Goal: Task Accomplishment & Management: Complete application form

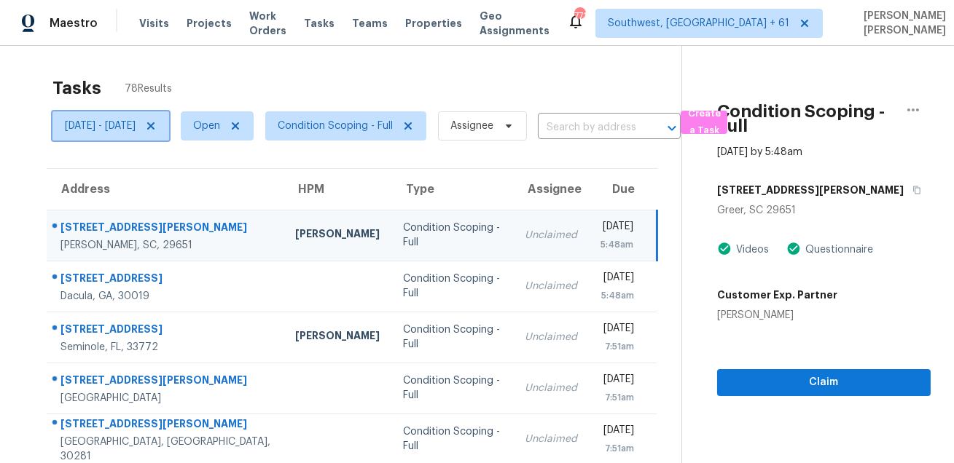
click at [103, 114] on span "Fri, Aug 29 - Fri, Aug 29" at bounding box center [110, 125] width 117 height 29
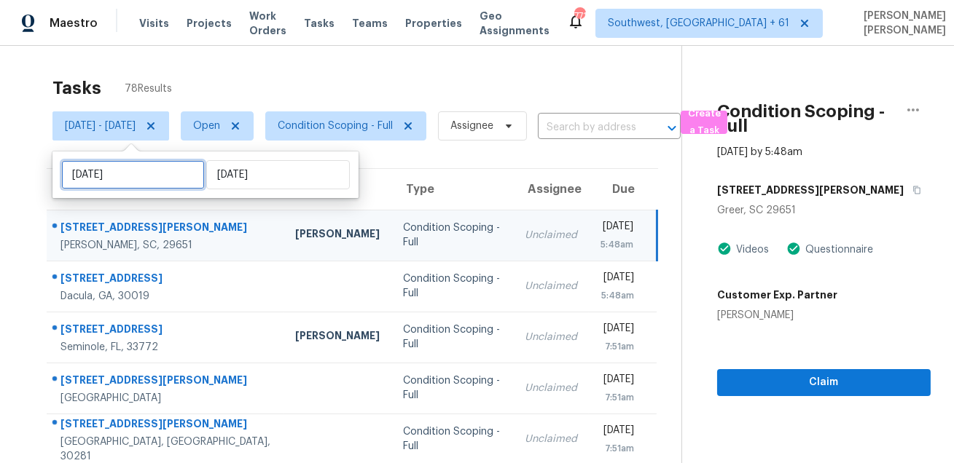
click at [125, 179] on input "Fri, Aug 29" at bounding box center [133, 174] width 144 height 29
select select "7"
select select "2025"
select select "8"
select select "2025"
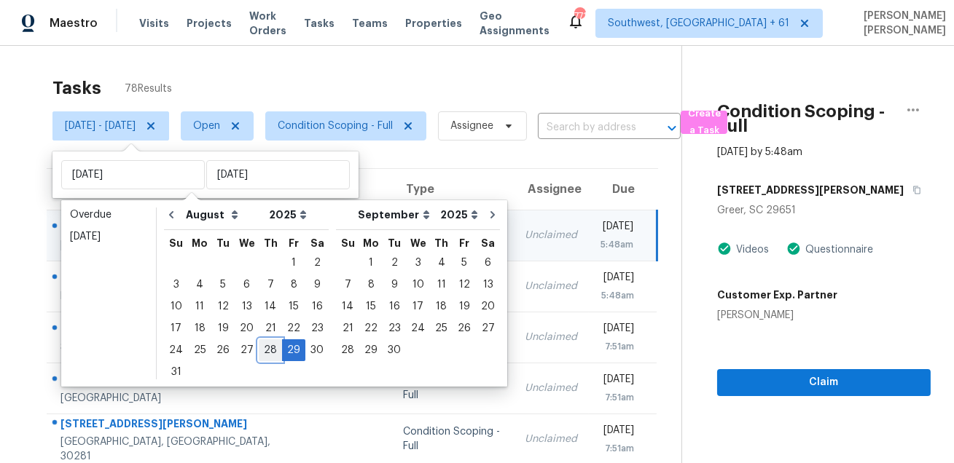
click at [267, 353] on div "28" at bounding box center [270, 350] width 23 height 20
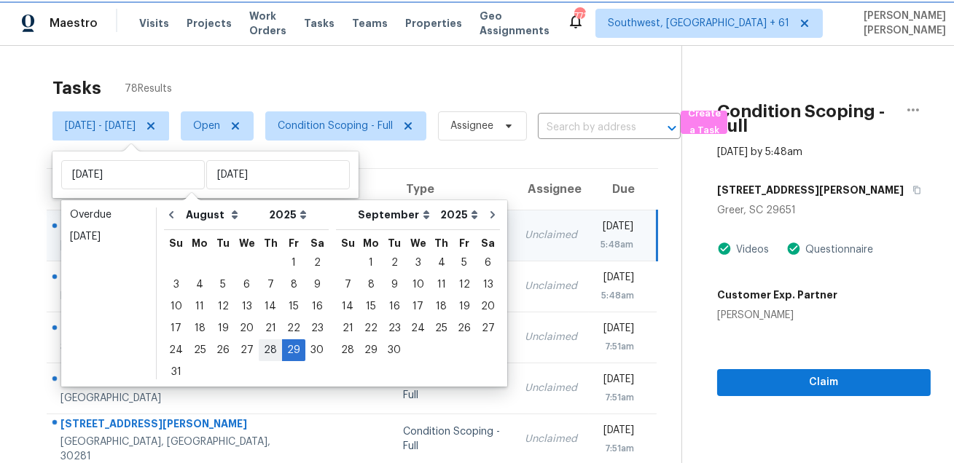
type input "Thu, Aug 28"
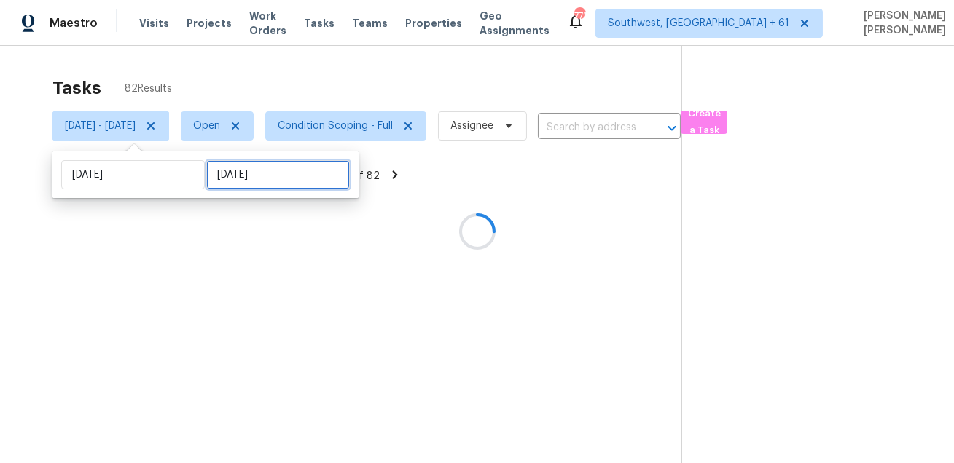
click at [249, 176] on input "Fri, Aug 29" at bounding box center [278, 174] width 144 height 29
select select "7"
select select "2025"
select select "8"
select select "2025"
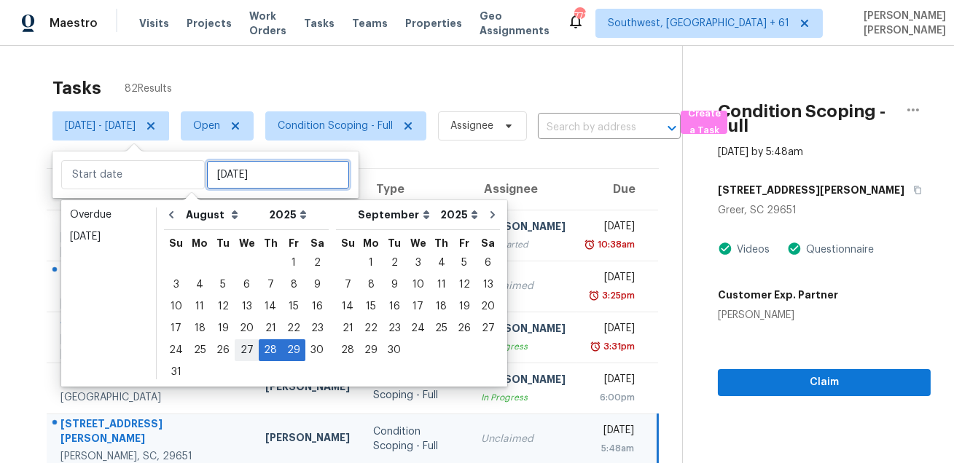
type input "Wed, Aug 27"
type input "Thu, Aug 28"
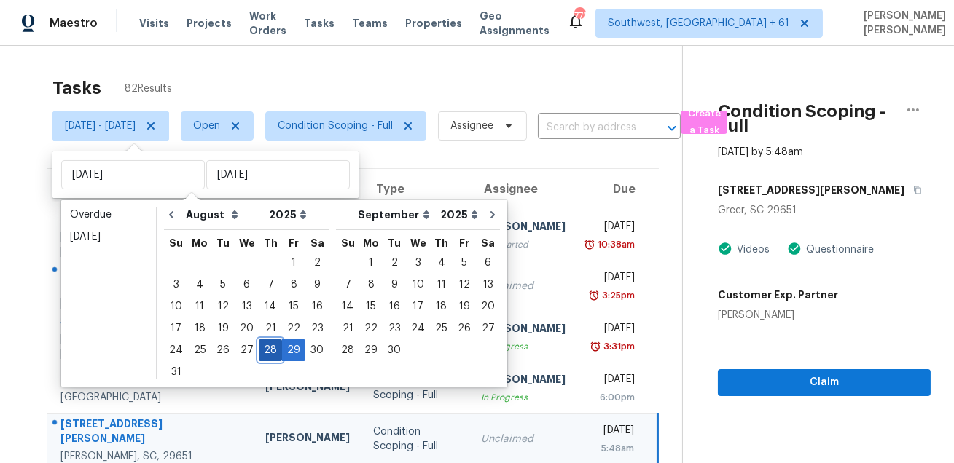
click at [267, 351] on div "28" at bounding box center [270, 350] width 23 height 20
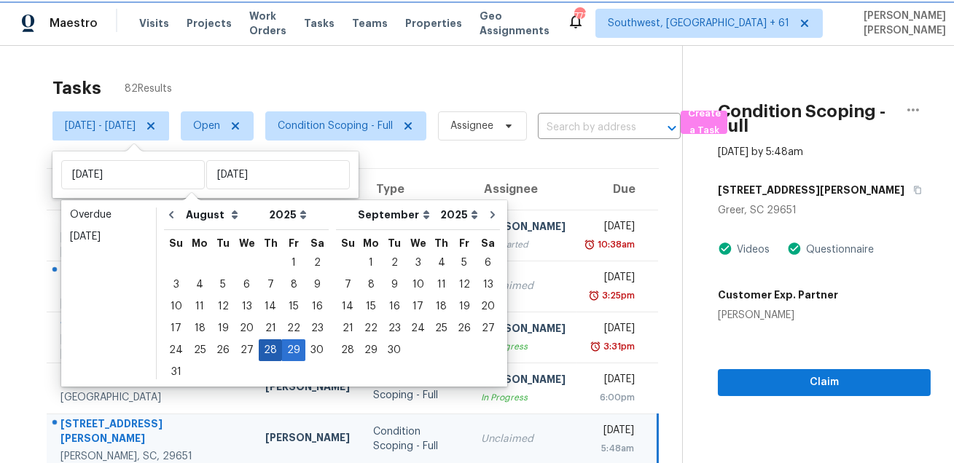
type input "Thu, Aug 28"
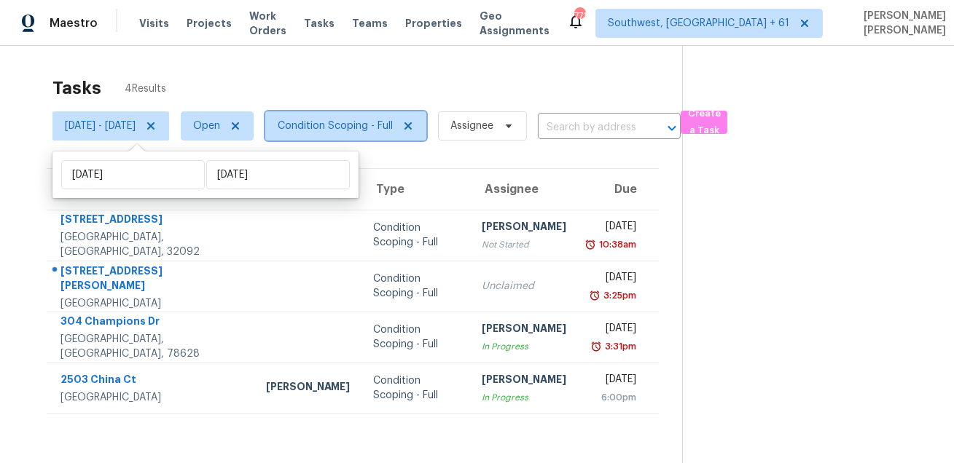
click at [373, 120] on span "Condition Scoping - Full" at bounding box center [335, 126] width 115 height 15
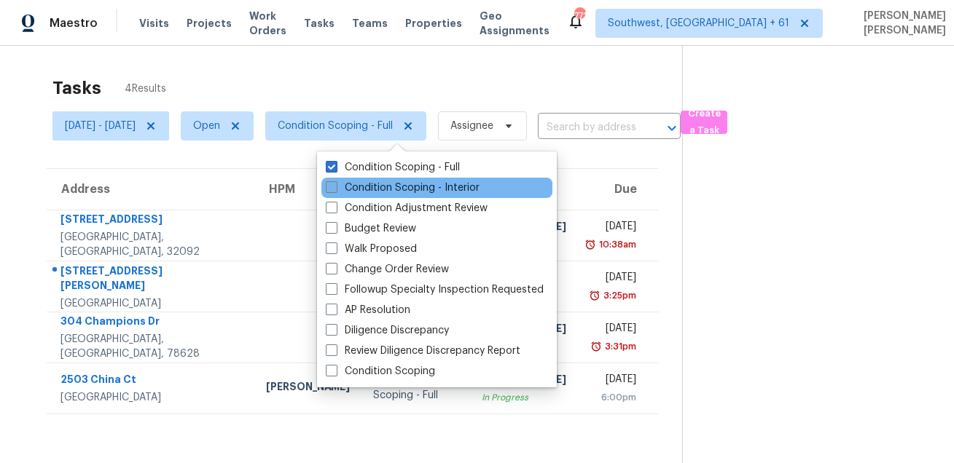
click at [364, 190] on label "Condition Scoping - Interior" at bounding box center [403, 188] width 154 height 15
click at [335, 190] on input "Condition Scoping - Interior" at bounding box center [330, 185] width 9 height 9
checkbox input "true"
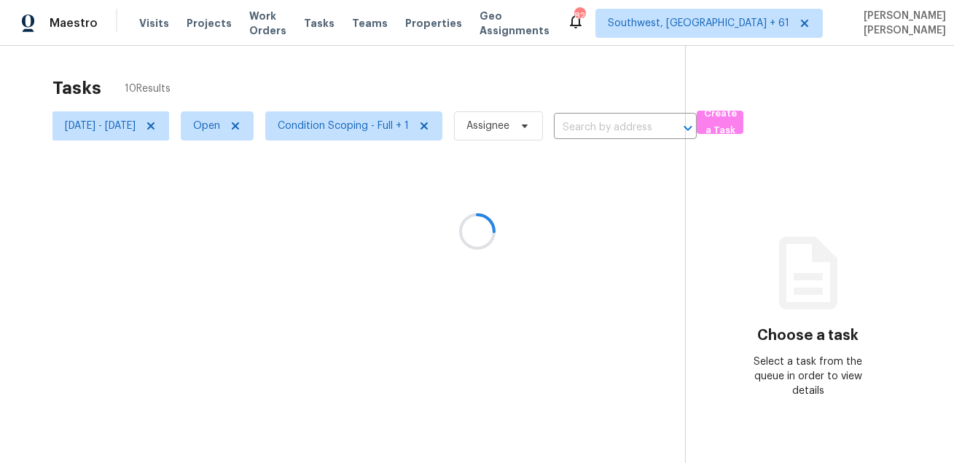
click at [467, 86] on div at bounding box center [477, 231] width 954 height 463
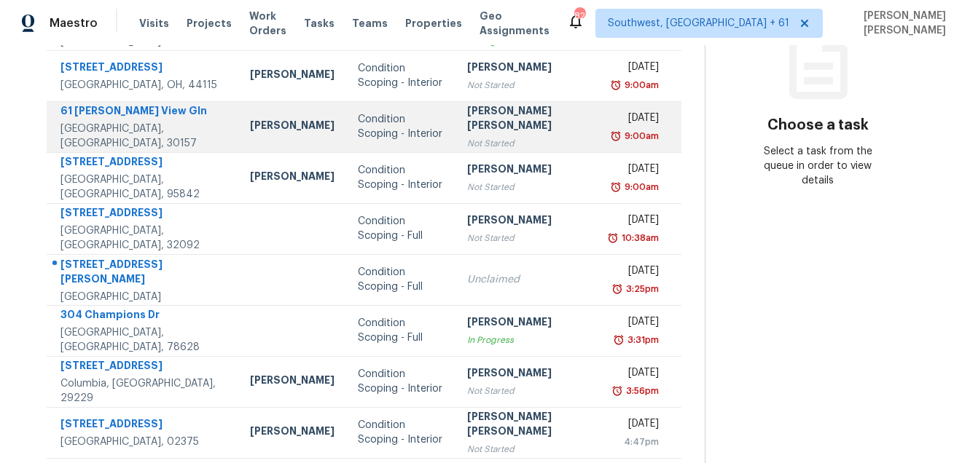
scroll to position [267, 0]
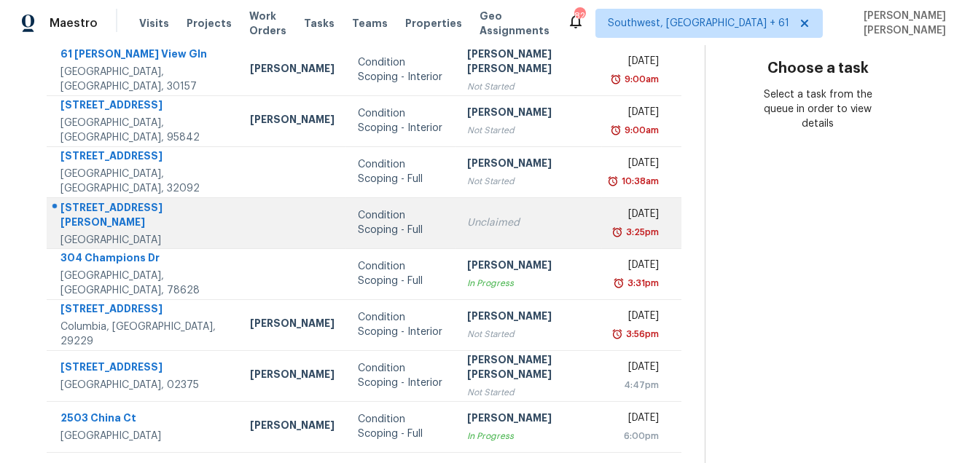
click at [127, 212] on div "[STREET_ADDRESS][PERSON_NAME]" at bounding box center [143, 216] width 166 height 33
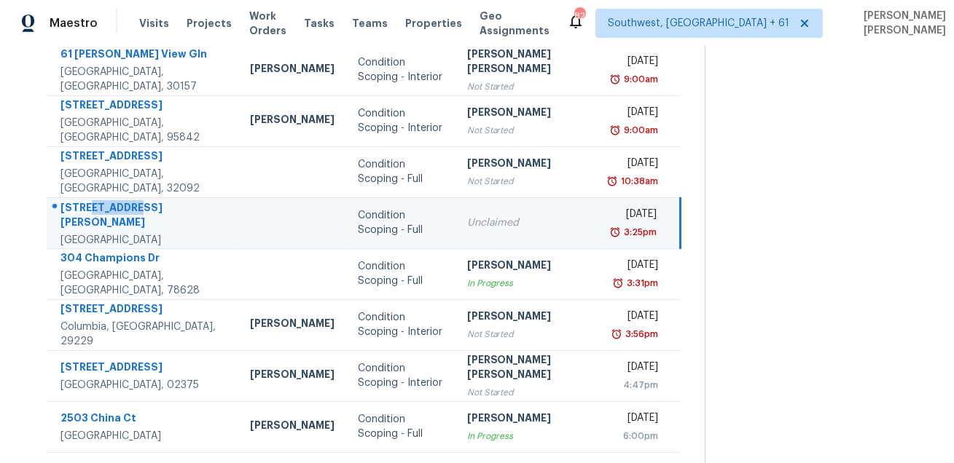
click at [127, 212] on div "[STREET_ADDRESS][PERSON_NAME]" at bounding box center [143, 216] width 166 height 33
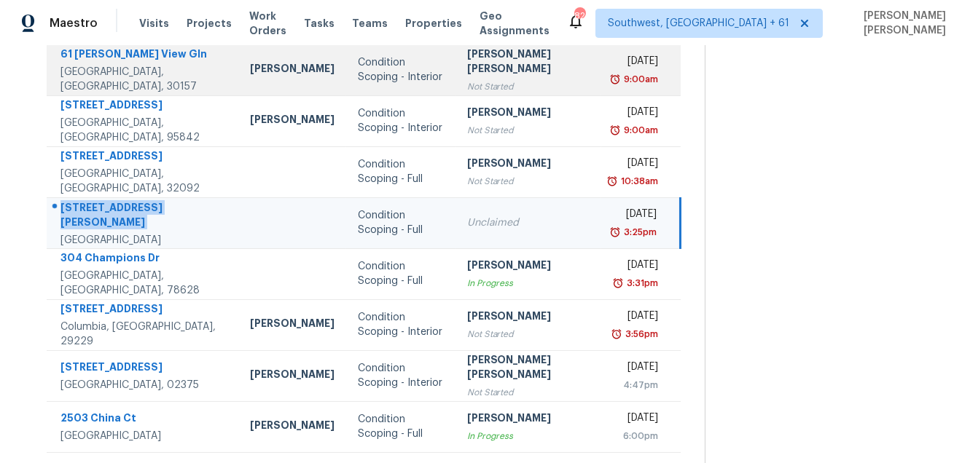
copy div "[STREET_ADDRESS][PERSON_NAME]"
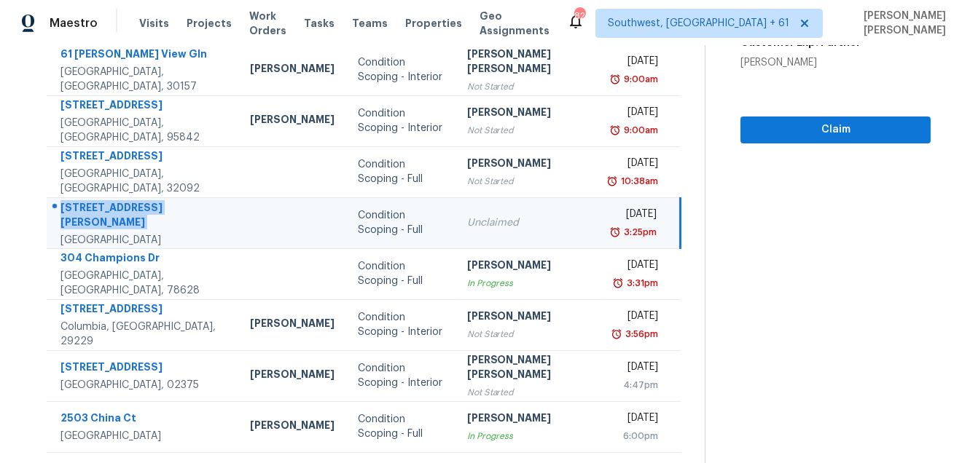
click at [613, 207] on div "[DATE]" at bounding box center [635, 216] width 44 height 18
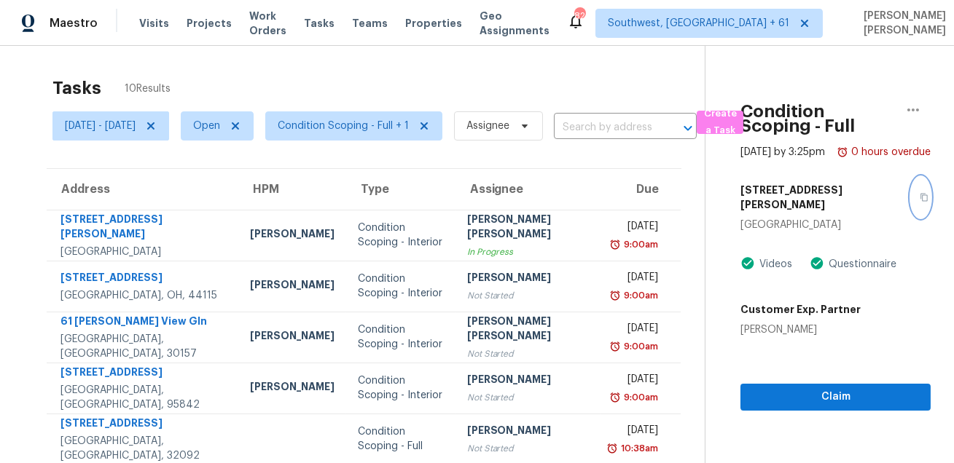
click at [920, 202] on icon "button" at bounding box center [924, 197] width 9 height 9
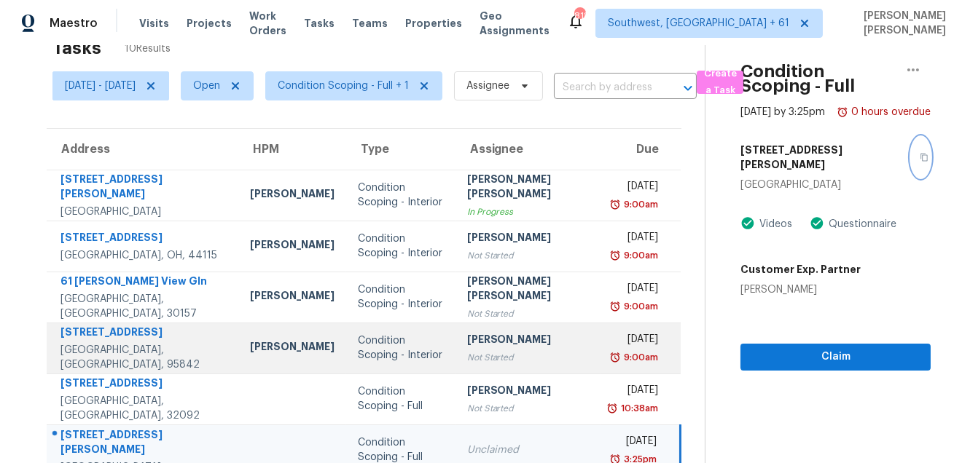
scroll to position [66, 0]
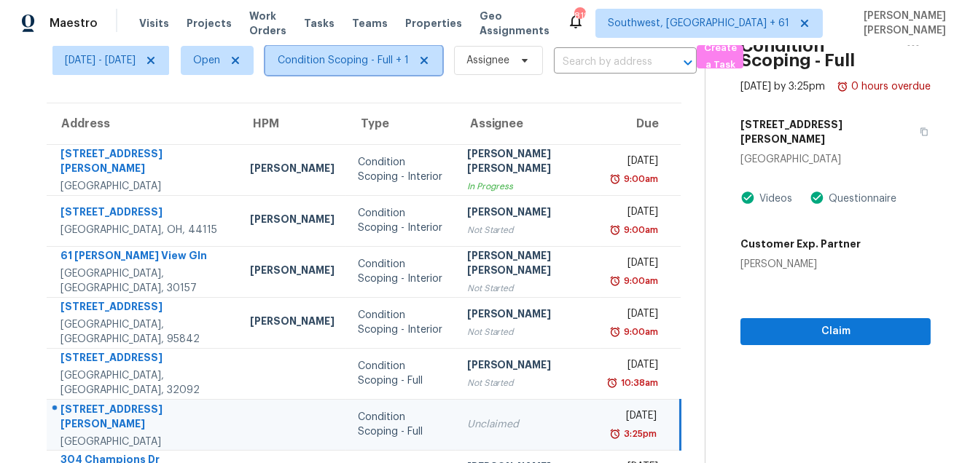
click at [380, 71] on span "Condition Scoping - Full + 1" at bounding box center [353, 60] width 177 height 29
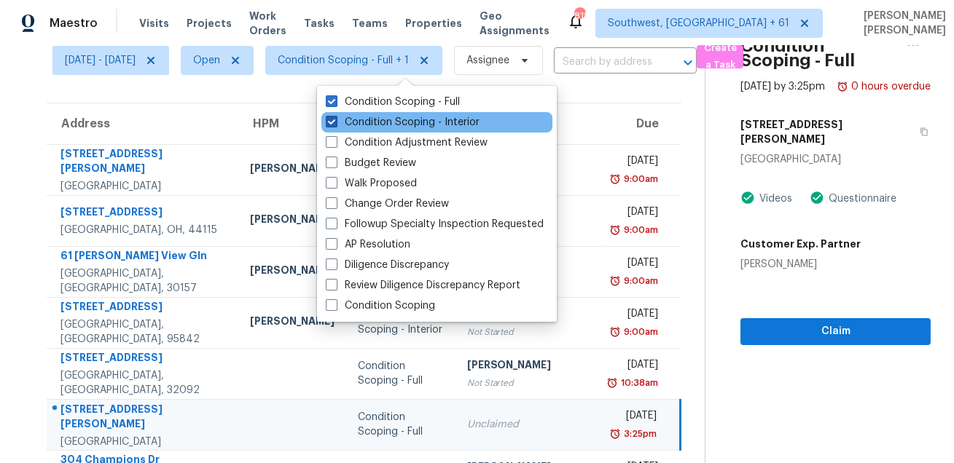
click at [386, 125] on label "Condition Scoping - Interior" at bounding box center [403, 122] width 154 height 15
click at [335, 125] on input "Condition Scoping - Interior" at bounding box center [330, 119] width 9 height 9
checkbox input "false"
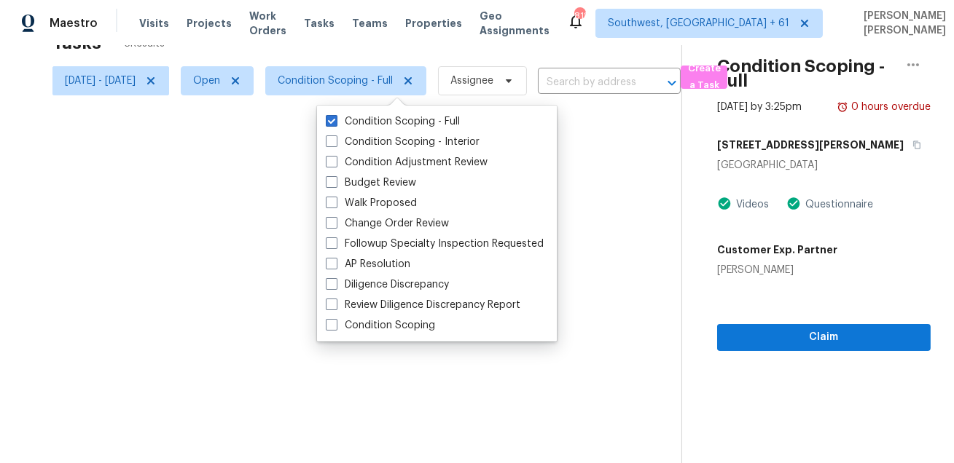
click at [717, 165] on div "Condition Scoping - Full Aug 28th 2025 by 3:25pm 0 hours overdue 1509 Carrigan …" at bounding box center [806, 176] width 248 height 351
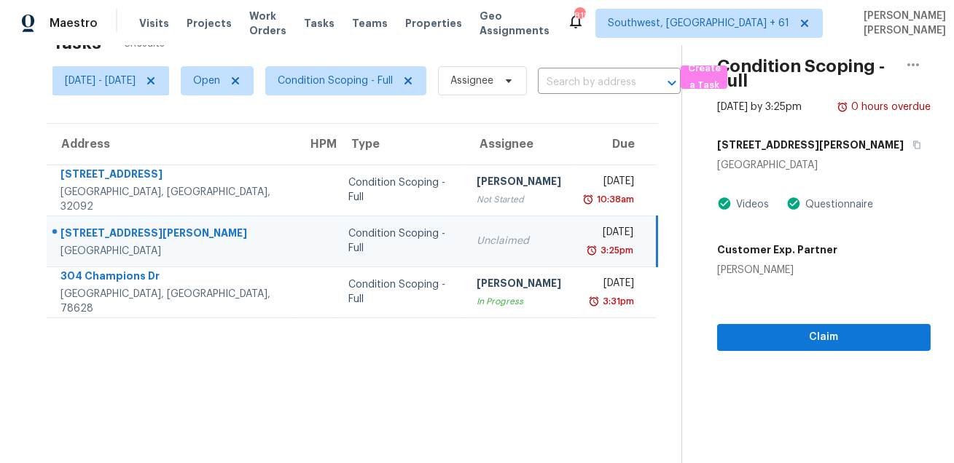
click at [490, 343] on section "Tasks 3 Results Thu, Aug 28 - Thu, Aug 28 Open Condition Scoping - Full Assigne…" at bounding box center [352, 244] width 658 height 440
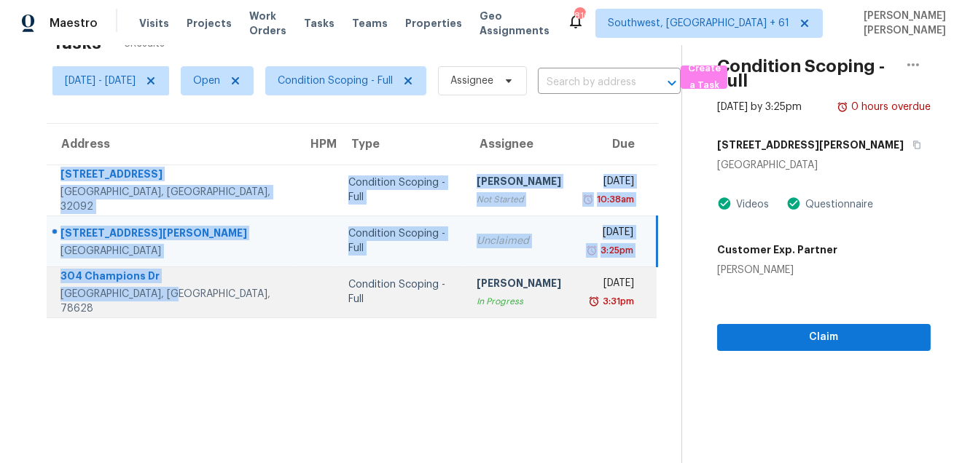
drag, startPoint x: 57, startPoint y: 173, endPoint x: 194, endPoint y: 313, distance: 195.8
click at [194, 313] on tbody "251 Buck Run Way Saint Augustine, FL, 32092 Condition Scoping - Full Salma Ansa…" at bounding box center [352, 241] width 610 height 153
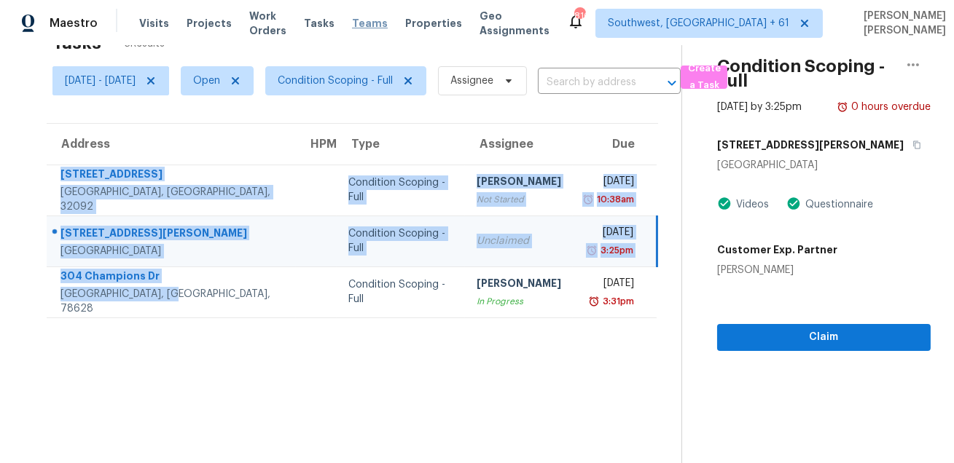
copy tbody "251 Buck Run Way Saint Augustine, FL, 32092 Condition Scoping - Full Salma Ansa…"
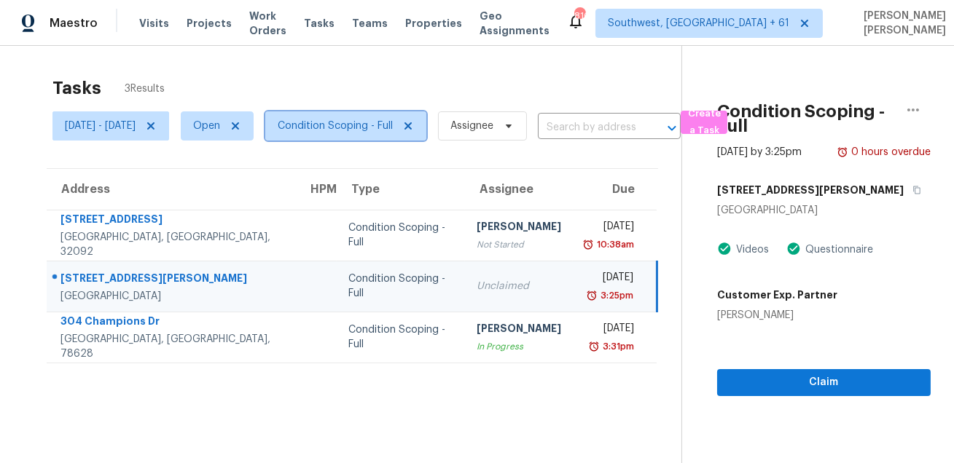
click at [345, 119] on span "Condition Scoping - Full" at bounding box center [335, 126] width 115 height 15
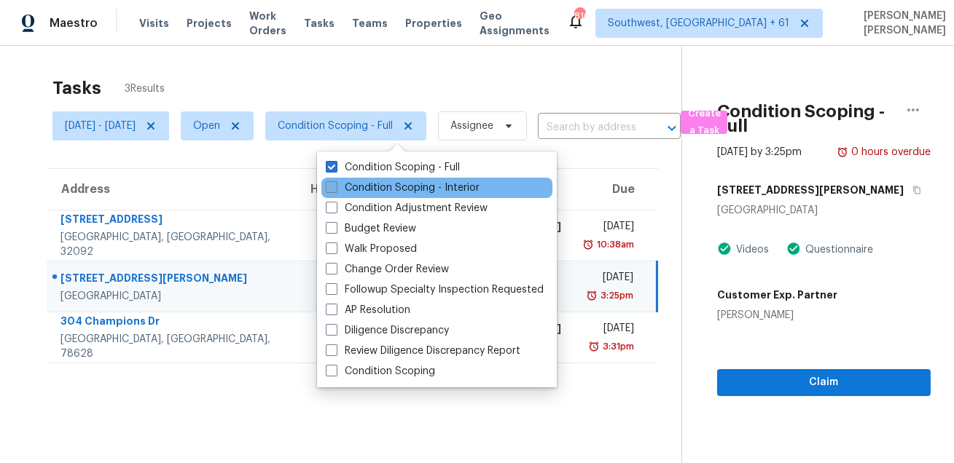
click at [353, 182] on label "Condition Scoping - Interior" at bounding box center [403, 188] width 154 height 15
click at [335, 182] on input "Condition Scoping - Interior" at bounding box center [330, 185] width 9 height 9
checkbox input "true"
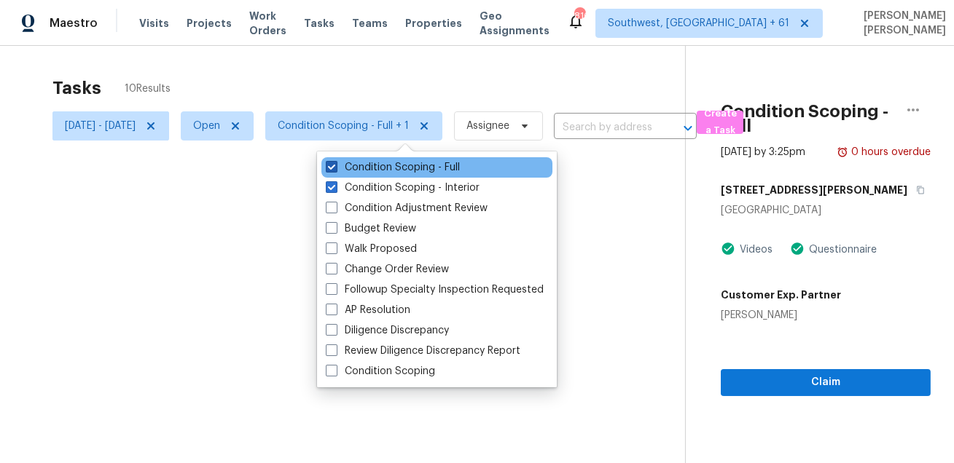
click at [360, 171] on label "Condition Scoping - Full" at bounding box center [393, 167] width 134 height 15
click at [335, 170] on input "Condition Scoping - Full" at bounding box center [330, 164] width 9 height 9
checkbox input "false"
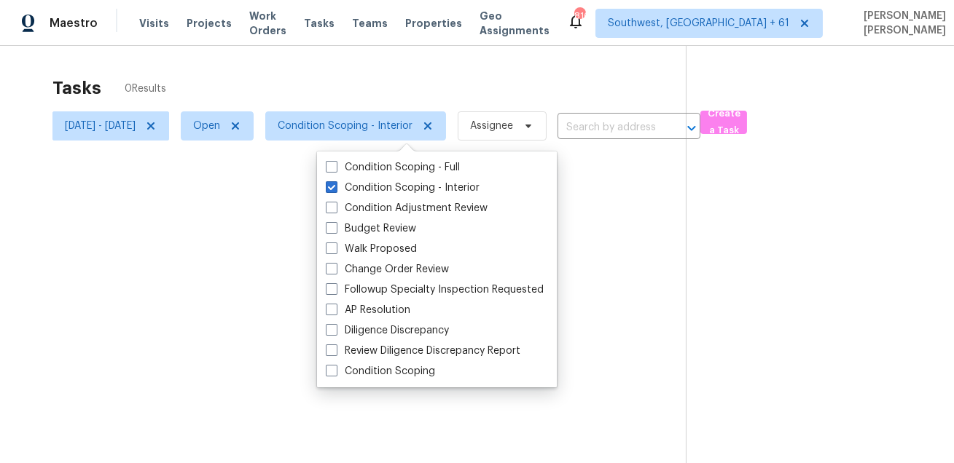
click at [394, 72] on div at bounding box center [477, 231] width 954 height 463
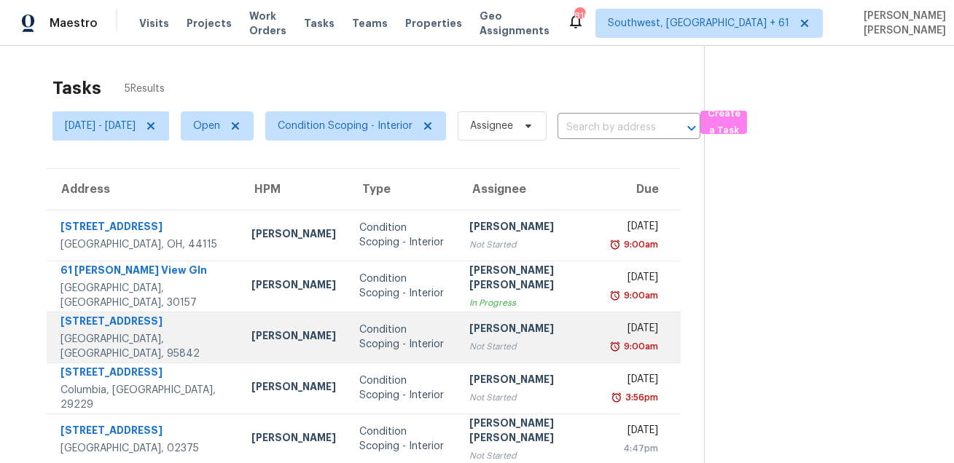
scroll to position [45, 0]
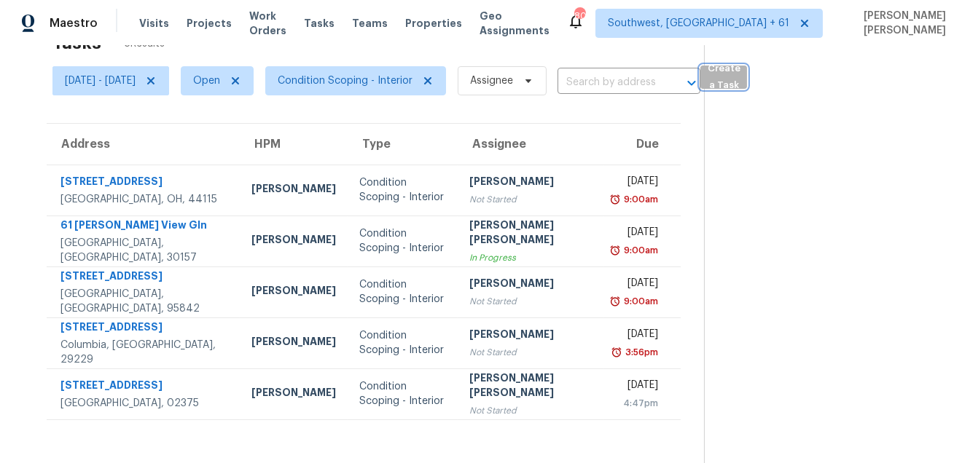
click at [740, 90] on span "Create a Task" at bounding box center [724, 77] width 32 height 34
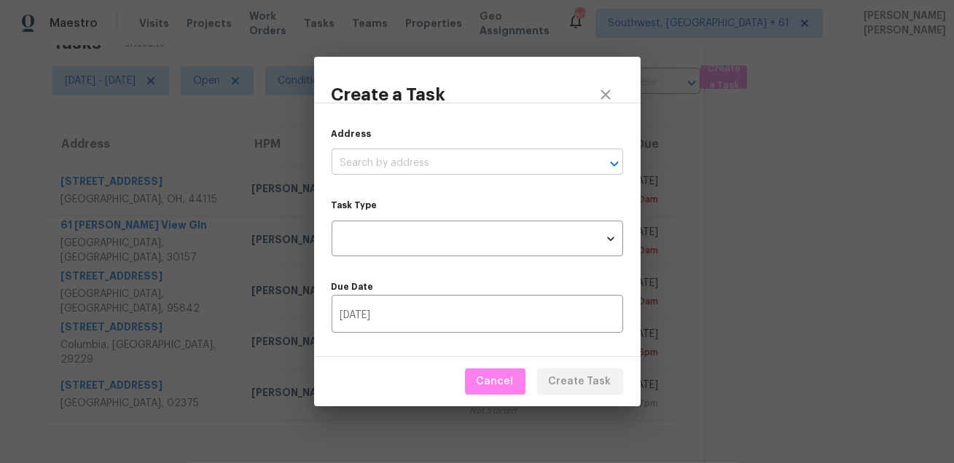
click at [470, 157] on input "text" at bounding box center [457, 163] width 251 height 23
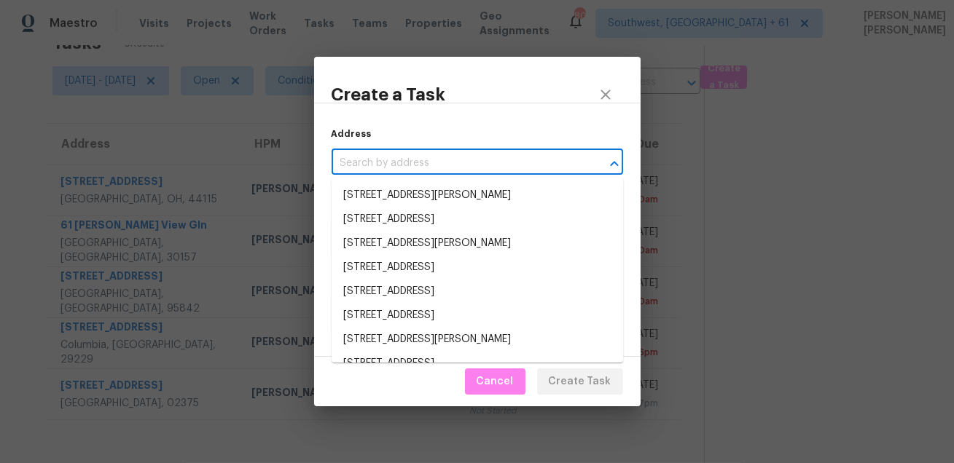
paste input "1605 Ann And Dossy Ct, Crowley, TX 76036"
type input "1605 Ann And Dossy Ct, Crowley, TX 76036"
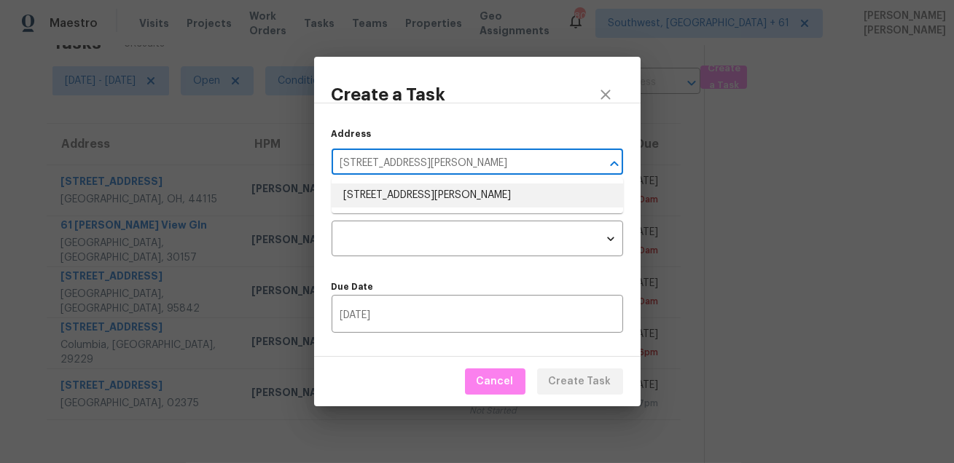
click at [437, 195] on li "1605 Ann And Dossy Ct, Crowley, TX 76036" at bounding box center [477, 196] width 291 height 24
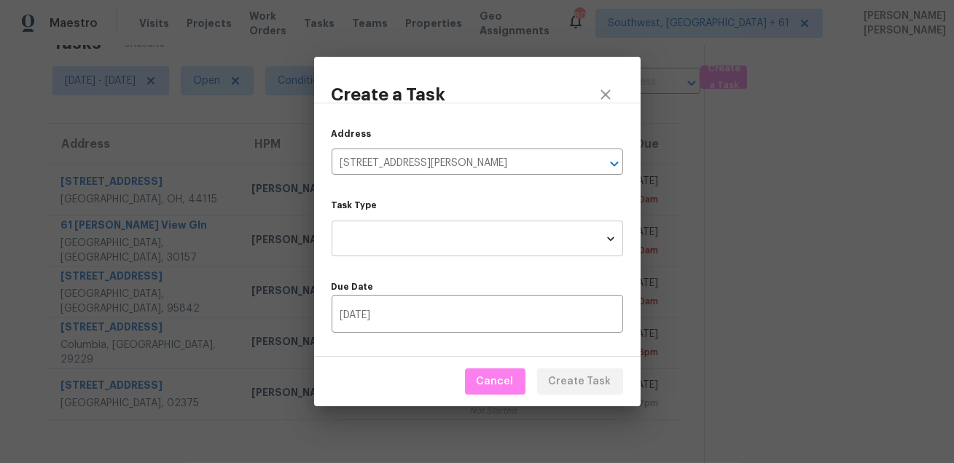
click at [428, 230] on body "Maestro Visits Projects Work Orders Tasks Teams Properties Geo Assignments 806 …" at bounding box center [477, 231] width 954 height 463
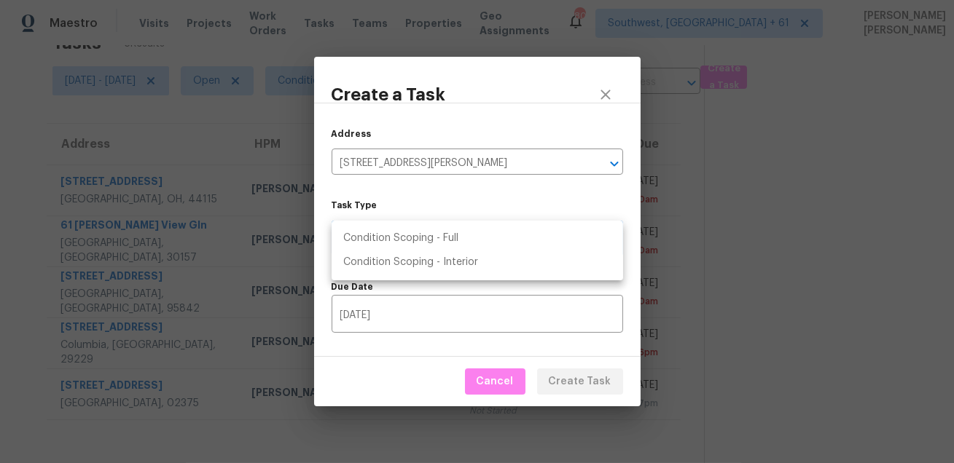
click at [450, 235] on li "Condition Scoping - Full" at bounding box center [477, 239] width 291 height 24
type input "virtual_full_assessment"
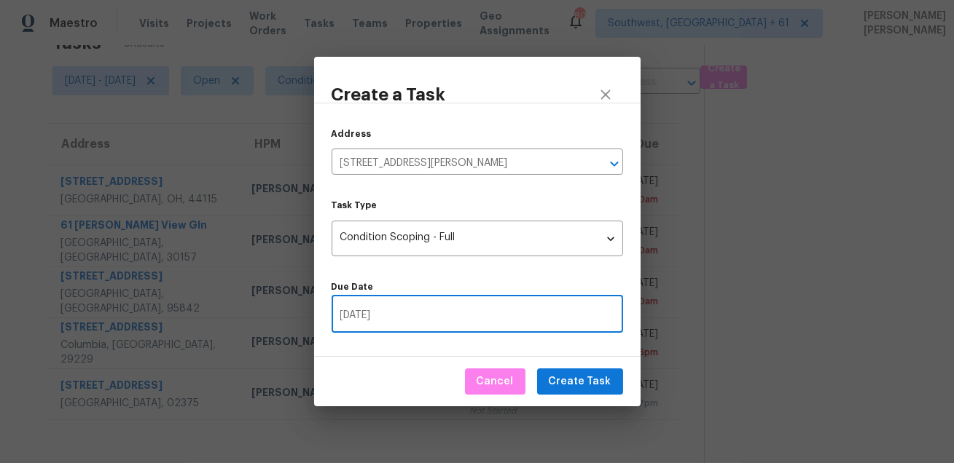
click at [471, 311] on input "08/28/2025" at bounding box center [477, 316] width 291 height 34
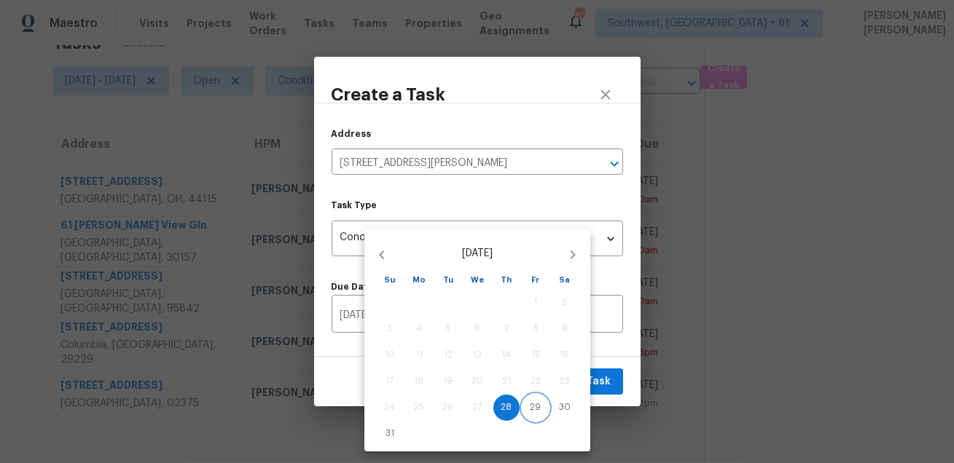
click at [523, 407] on span "29" at bounding box center [535, 408] width 26 height 12
type input "08/29/2025"
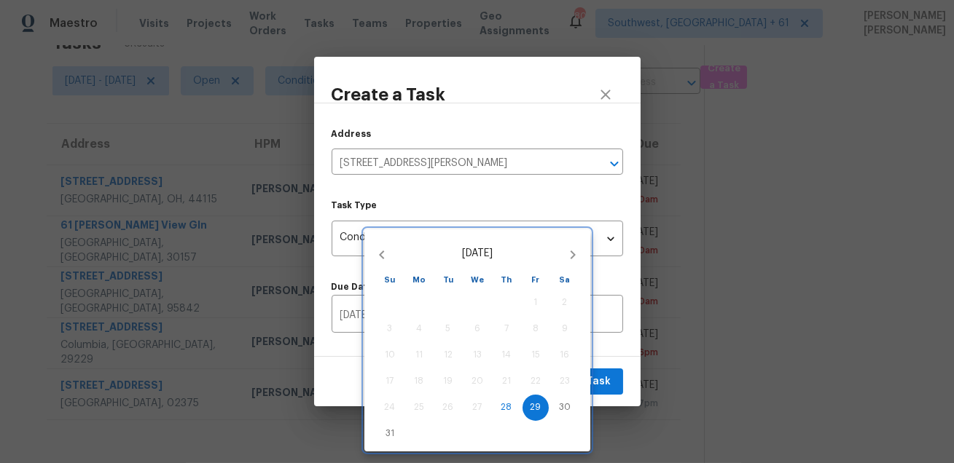
click at [600, 385] on div at bounding box center [477, 231] width 954 height 463
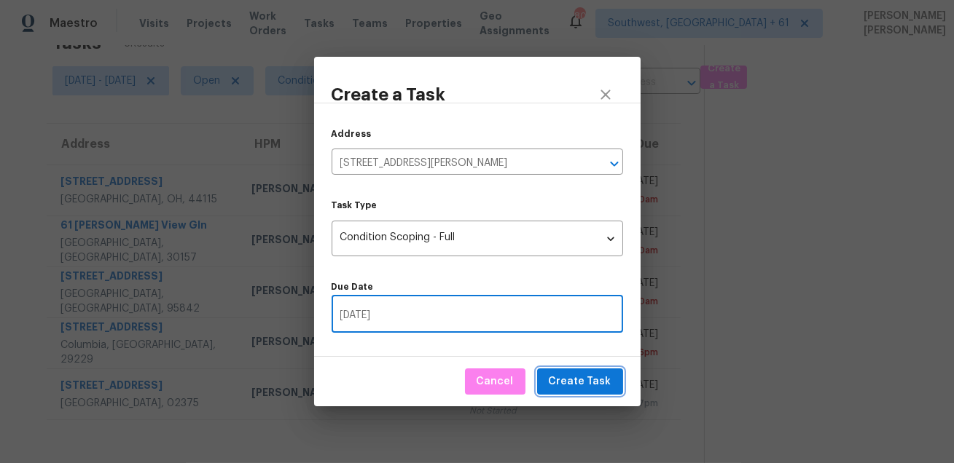
click at [600, 385] on span "Create Task" at bounding box center [580, 382] width 63 height 18
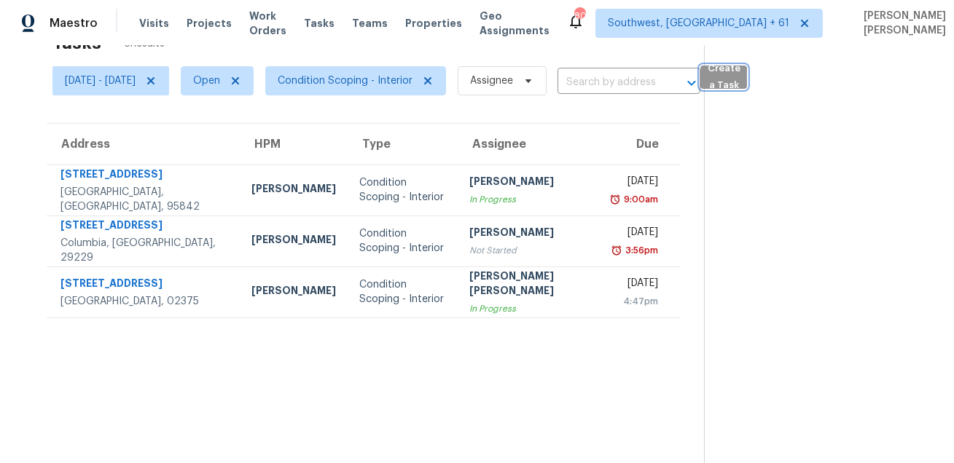
click at [740, 86] on span "Create a Task" at bounding box center [724, 77] width 32 height 34
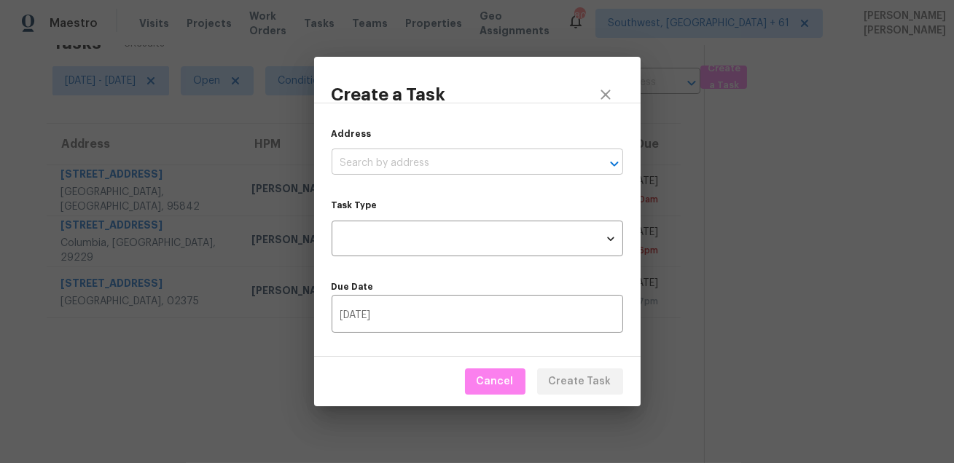
click at [489, 160] on input "text" at bounding box center [457, 163] width 251 height 23
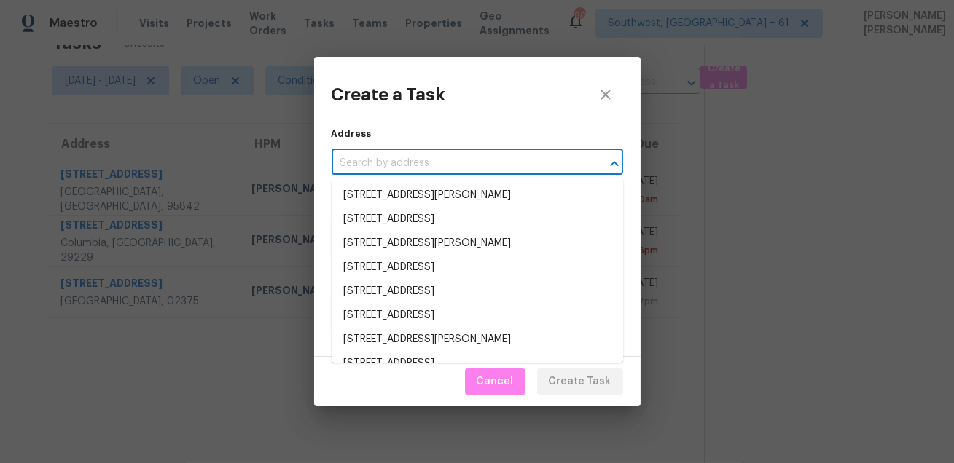
paste input "9965 208th St W, Lakeville, MN 55044"
type input "9965 208th St W, Lakeville, MN 55044"
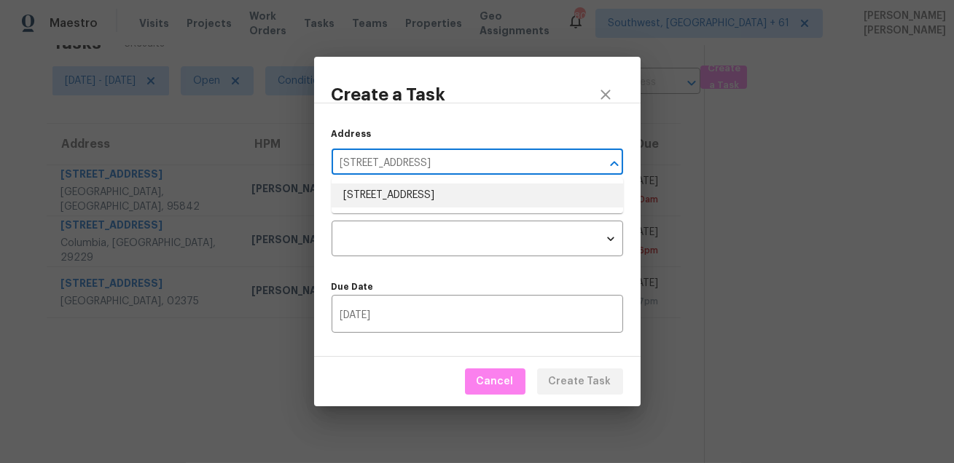
click at [446, 204] on li "9965 208th St W, Lakeville, MN 55044" at bounding box center [477, 196] width 291 height 24
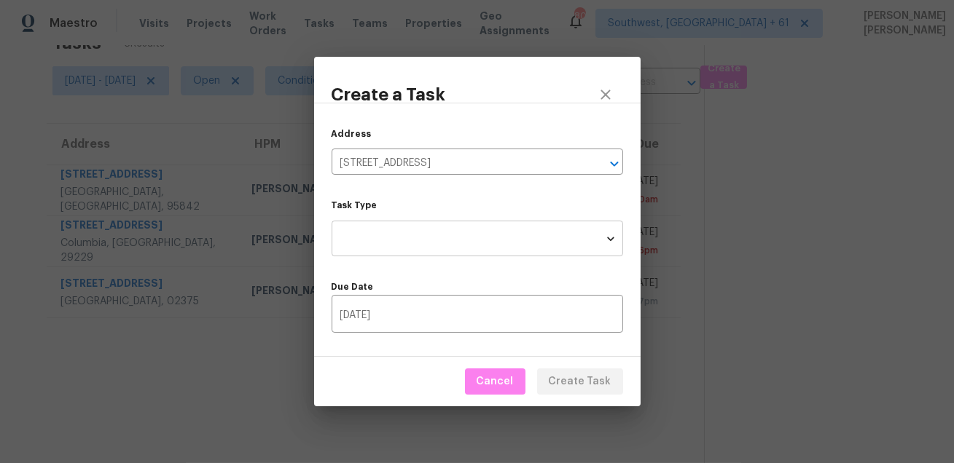
click at [443, 222] on body "Maestro Visits Projects Work Orders Tasks Teams Properties Geo Assignments 802 …" at bounding box center [477, 231] width 954 height 463
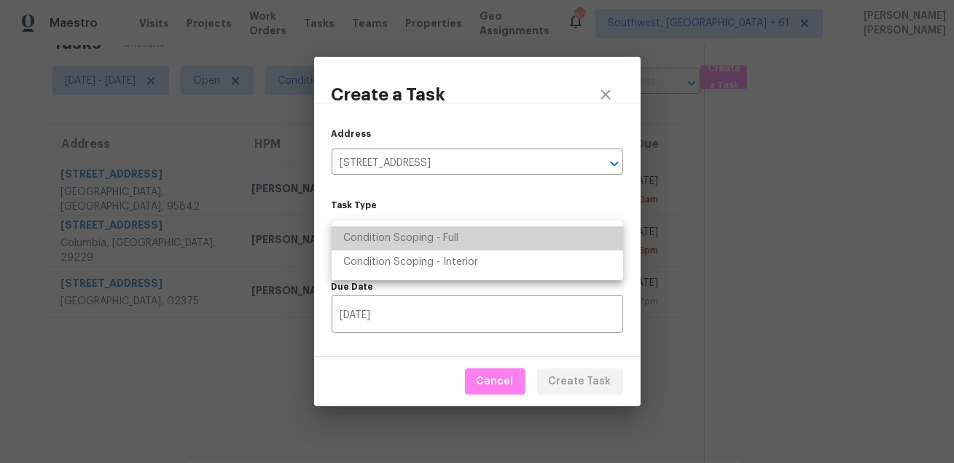
click at [440, 244] on li "Condition Scoping - Full" at bounding box center [477, 239] width 291 height 24
type input "virtual_full_assessment"
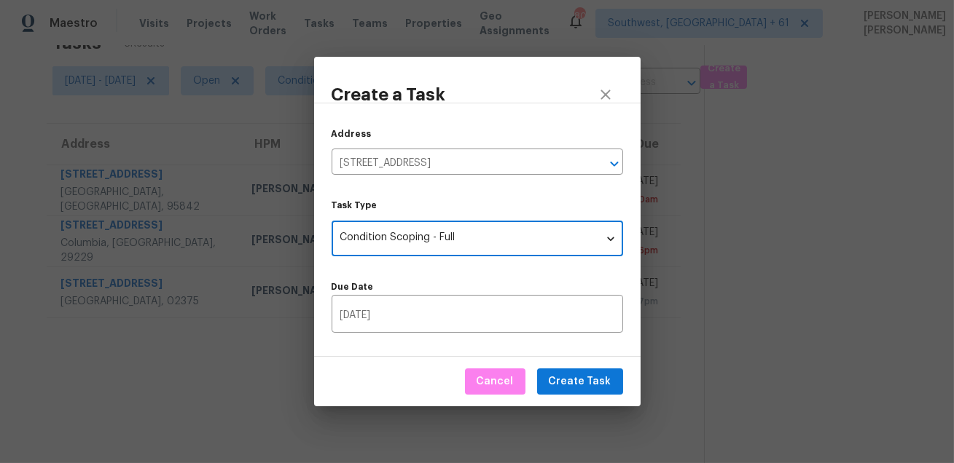
click at [588, 396] on div "Cancel Create Task" at bounding box center [477, 382] width 326 height 50
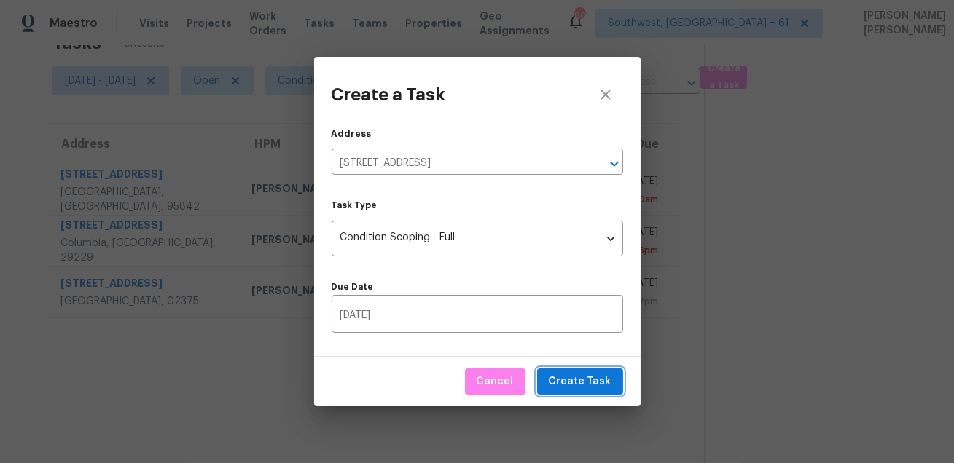
click at [589, 383] on span "Create Task" at bounding box center [580, 382] width 63 height 18
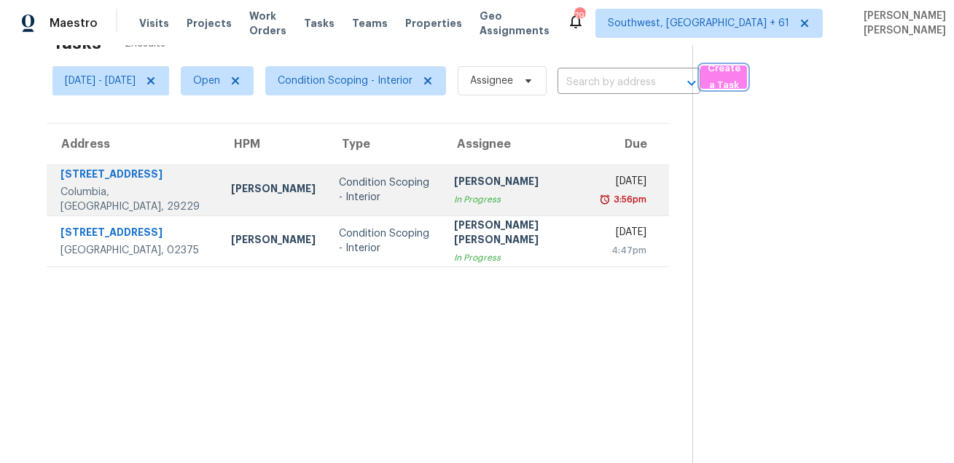
scroll to position [0, 0]
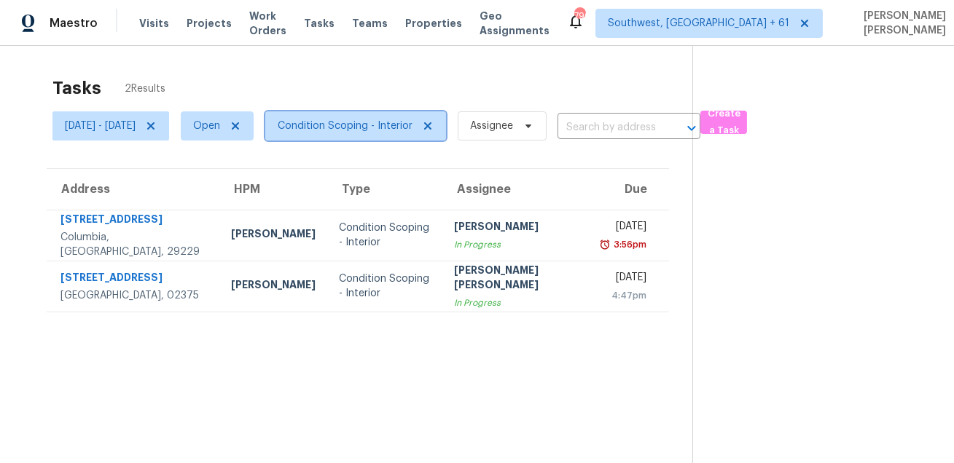
click at [405, 122] on span "Condition Scoping - Interior" at bounding box center [345, 126] width 135 height 15
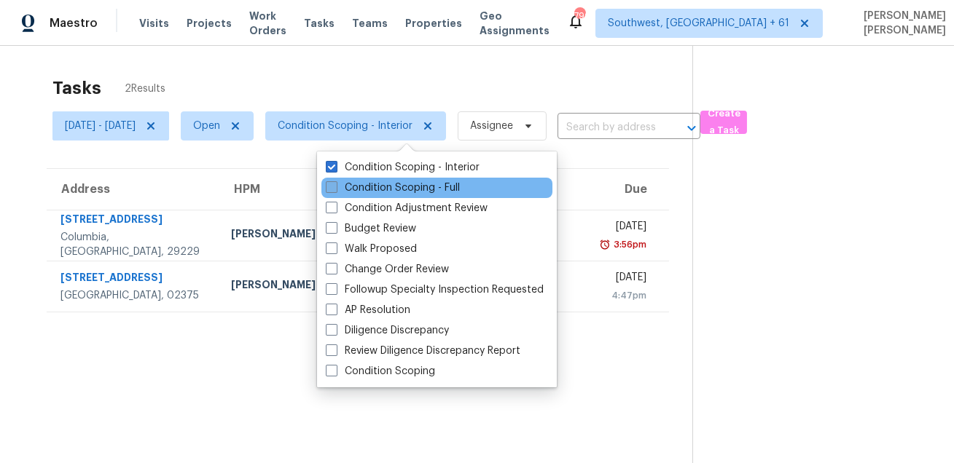
click at [394, 187] on label "Condition Scoping - Full" at bounding box center [393, 188] width 134 height 15
click at [335, 187] on input "Condition Scoping - Full" at bounding box center [330, 185] width 9 height 9
checkbox input "true"
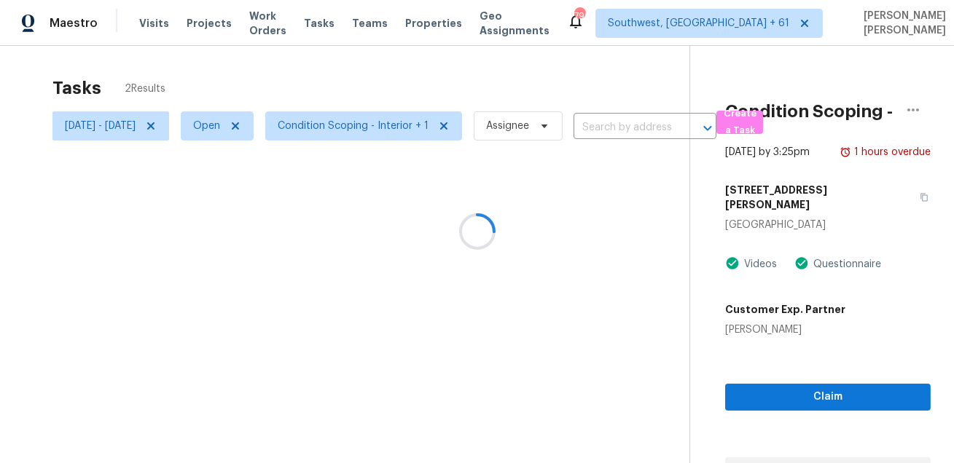
click at [423, 79] on div at bounding box center [477, 231] width 954 height 463
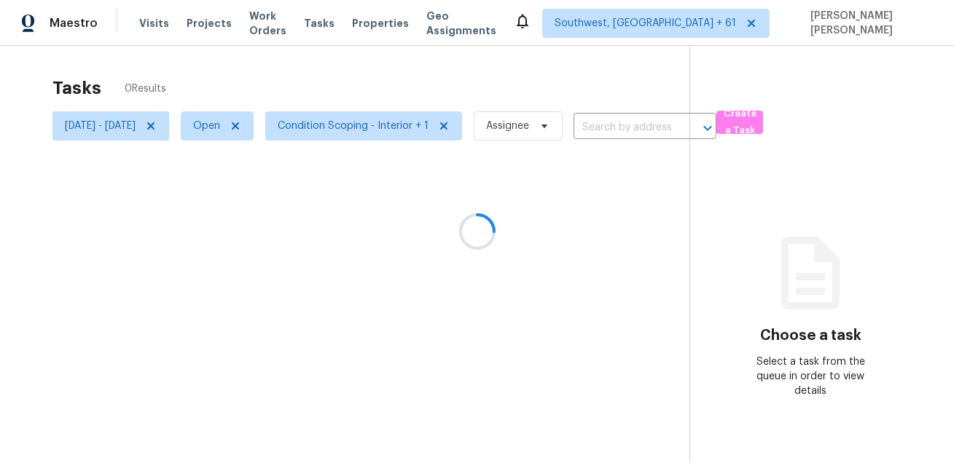
click at [431, 73] on div at bounding box center [477, 231] width 954 height 463
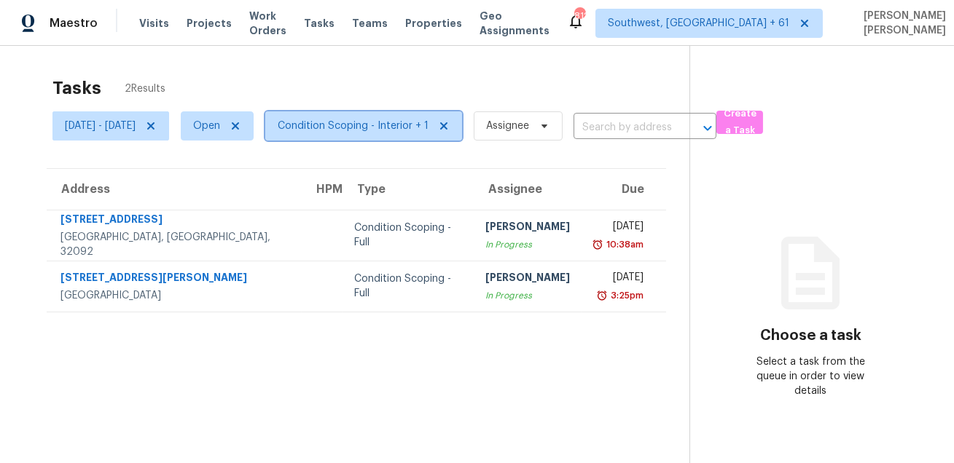
click at [380, 124] on span "Condition Scoping - Interior + 1" at bounding box center [353, 126] width 151 height 15
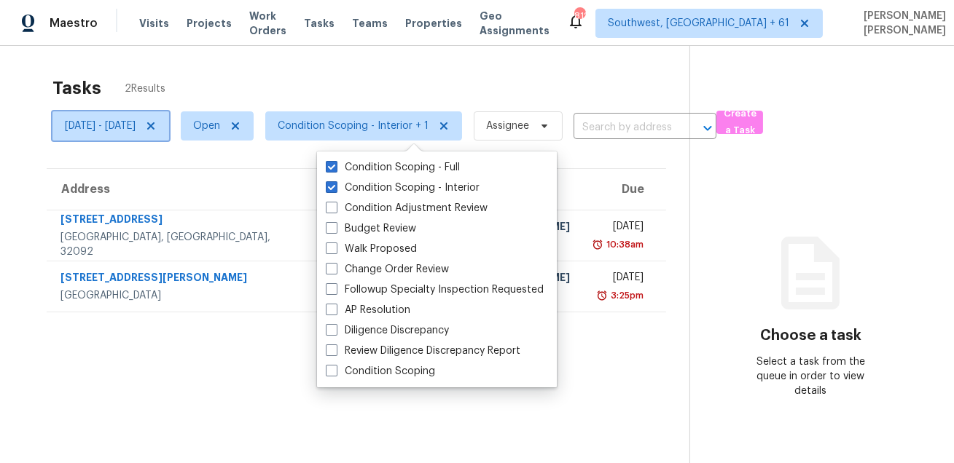
click at [136, 121] on span "[DATE] - [DATE]" at bounding box center [100, 126] width 71 height 15
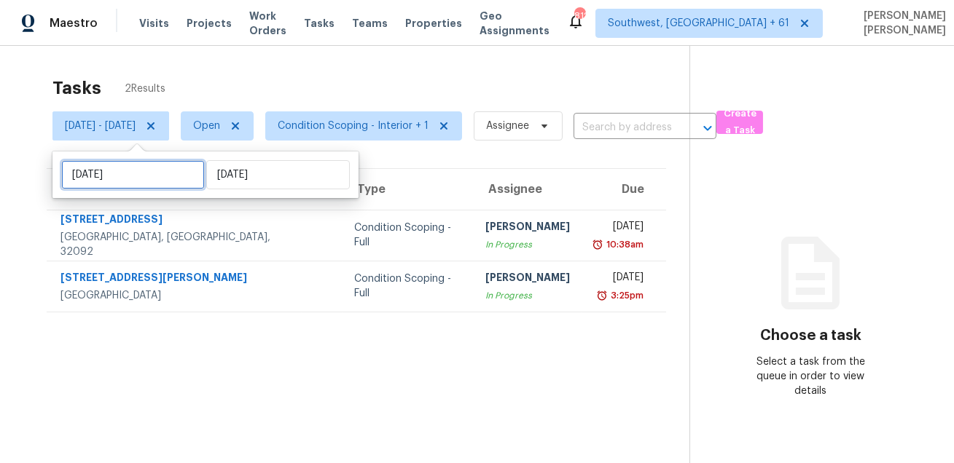
click at [145, 188] on input "[DATE]" at bounding box center [133, 174] width 144 height 29
select select "7"
select select "2025"
select select "8"
select select "2025"
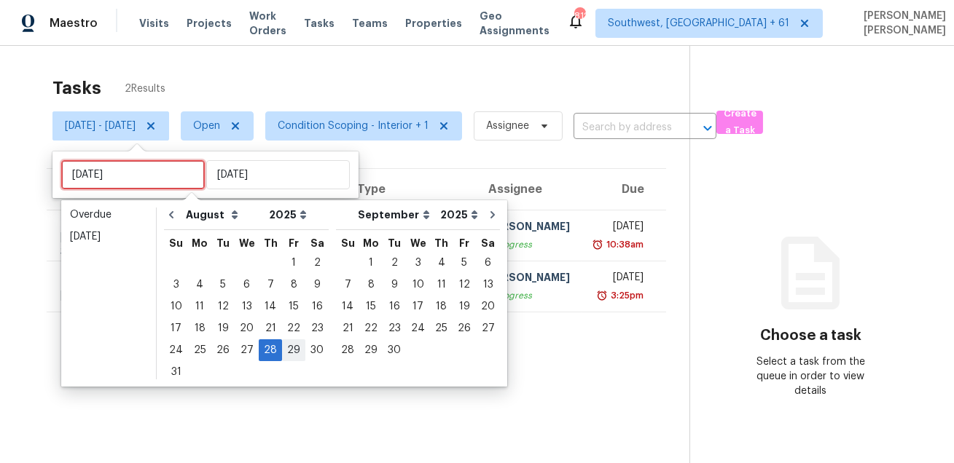
type input "[DATE]"
click at [284, 345] on div "29" at bounding box center [293, 350] width 23 height 20
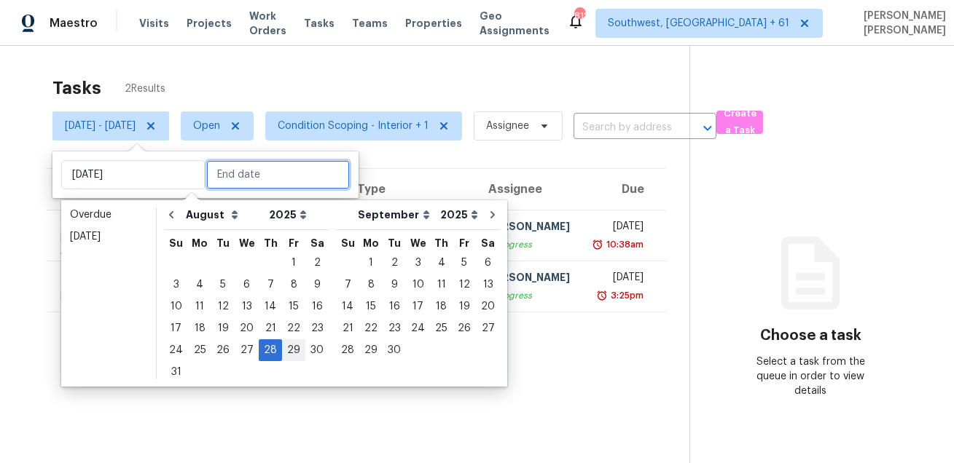
type input "Fri, Aug 29"
type input "Thu, Aug 28"
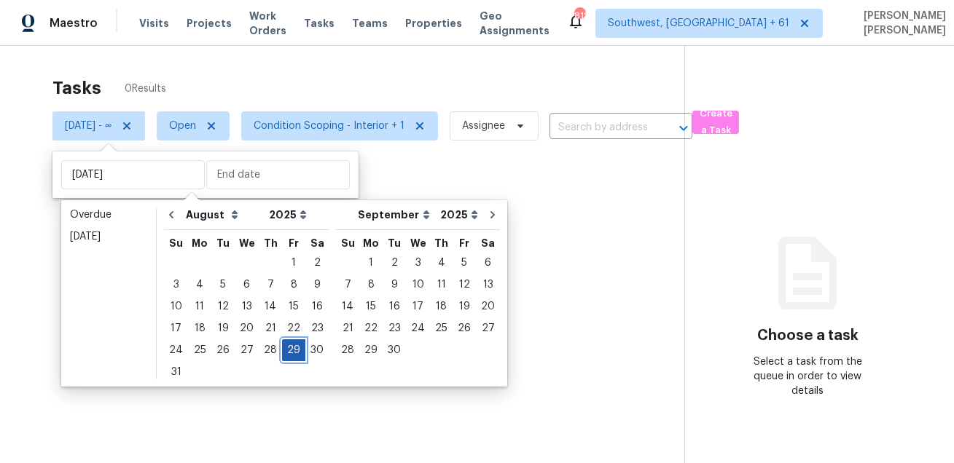
click at [284, 345] on div "29" at bounding box center [293, 350] width 23 height 20
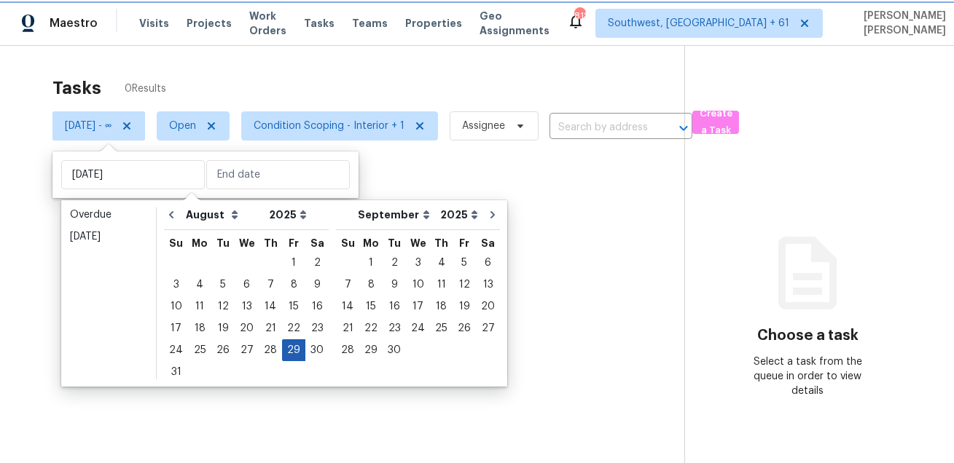
type input "Fri, Aug 29"
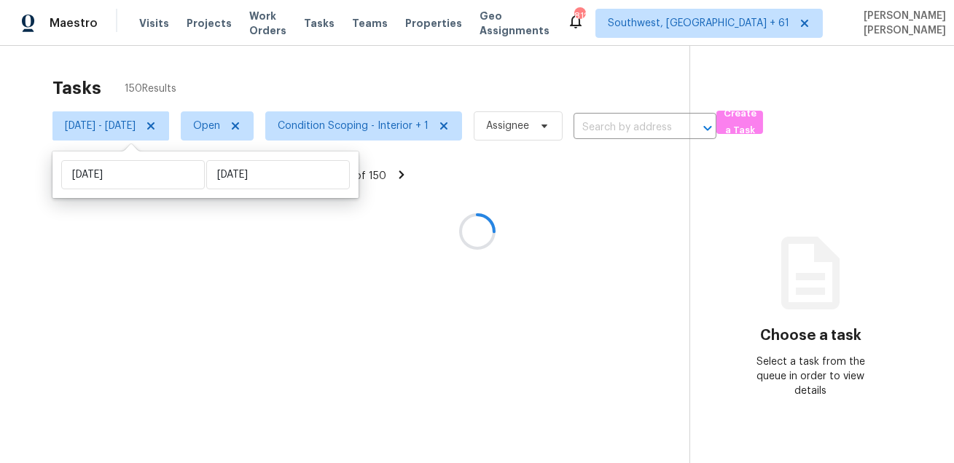
click at [430, 70] on div at bounding box center [477, 231] width 954 height 463
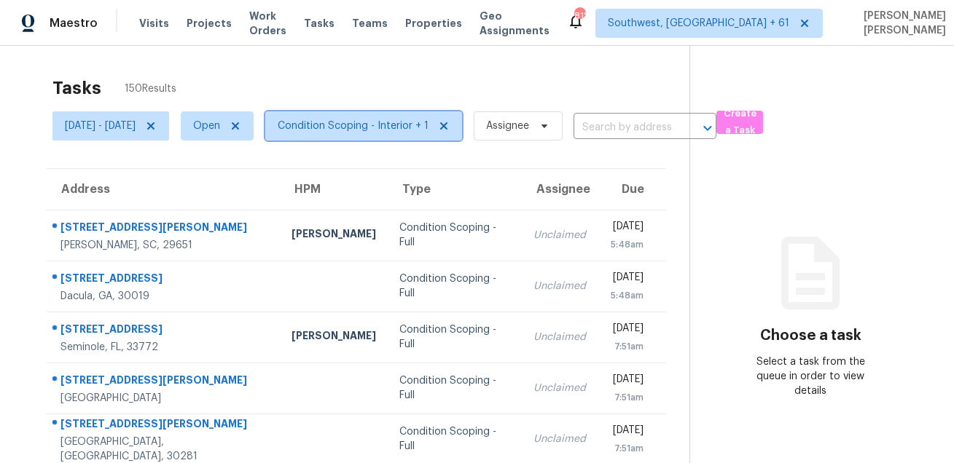
click at [399, 129] on span "Condition Scoping - Interior + 1" at bounding box center [353, 126] width 151 height 15
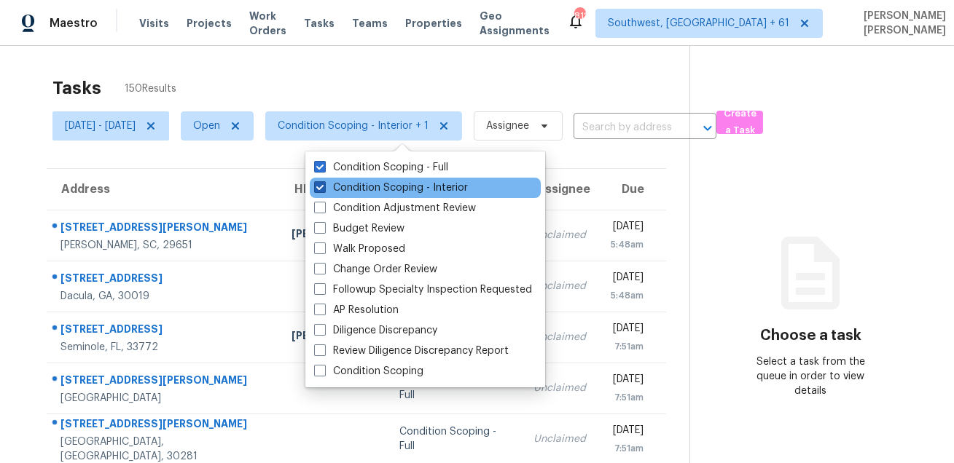
click at [412, 189] on label "Condition Scoping - Interior" at bounding box center [391, 188] width 154 height 15
click at [324, 189] on input "Condition Scoping - Interior" at bounding box center [318, 185] width 9 height 9
checkbox input "false"
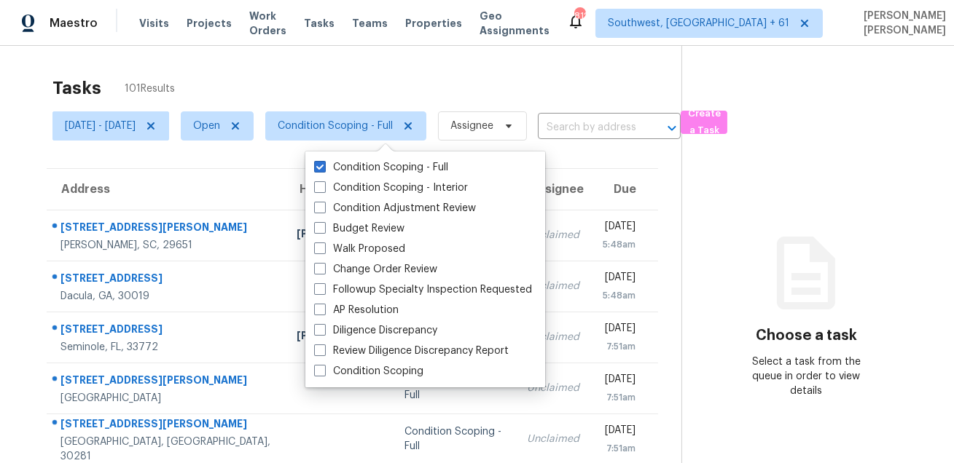
click at [465, 87] on div "Tasks 101 Results" at bounding box center [366, 88] width 629 height 38
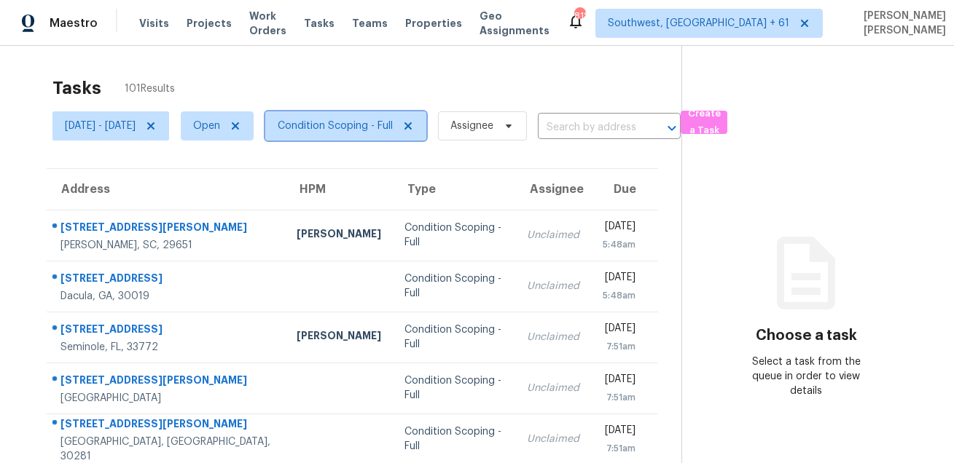
click at [376, 119] on span "Condition Scoping - Full" at bounding box center [335, 126] width 115 height 15
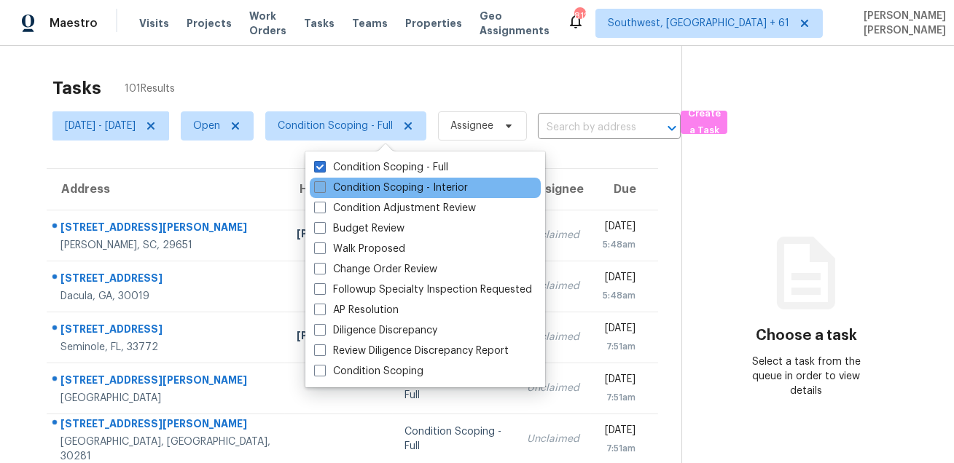
click at [360, 192] on label "Condition Scoping - Interior" at bounding box center [391, 188] width 154 height 15
click at [324, 190] on input "Condition Scoping - Interior" at bounding box center [318, 185] width 9 height 9
checkbox input "true"
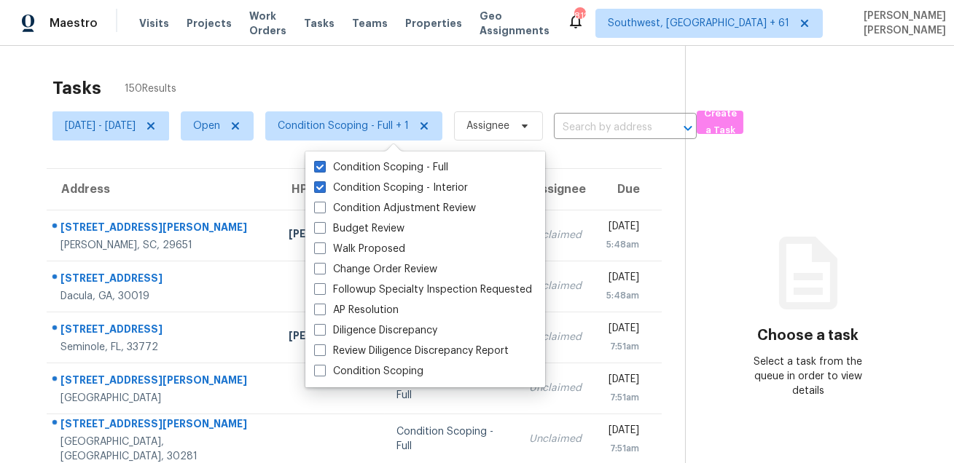
click at [426, 73] on div "Tasks 150 Results" at bounding box center [368, 88] width 633 height 38
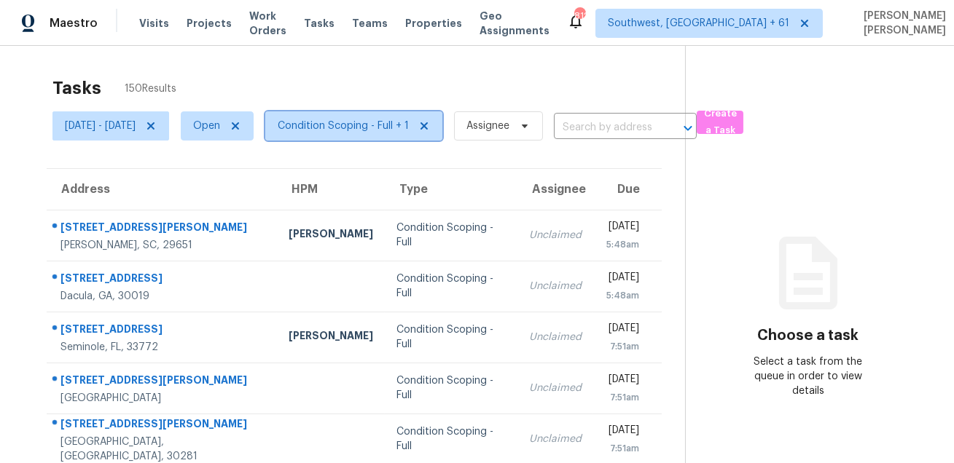
click at [367, 122] on span "Condition Scoping - Full + 1" at bounding box center [343, 126] width 131 height 15
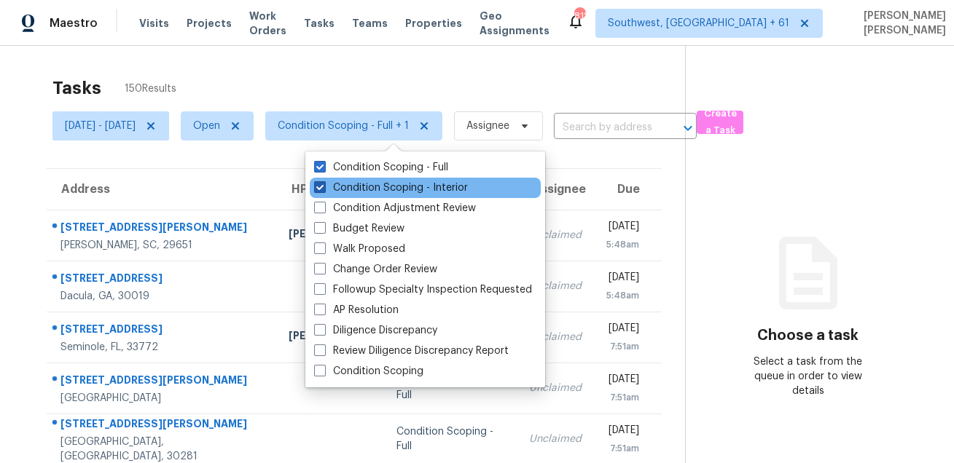
click at [368, 187] on label "Condition Scoping - Interior" at bounding box center [391, 188] width 154 height 15
click at [324, 187] on input "Condition Scoping - Interior" at bounding box center [318, 185] width 9 height 9
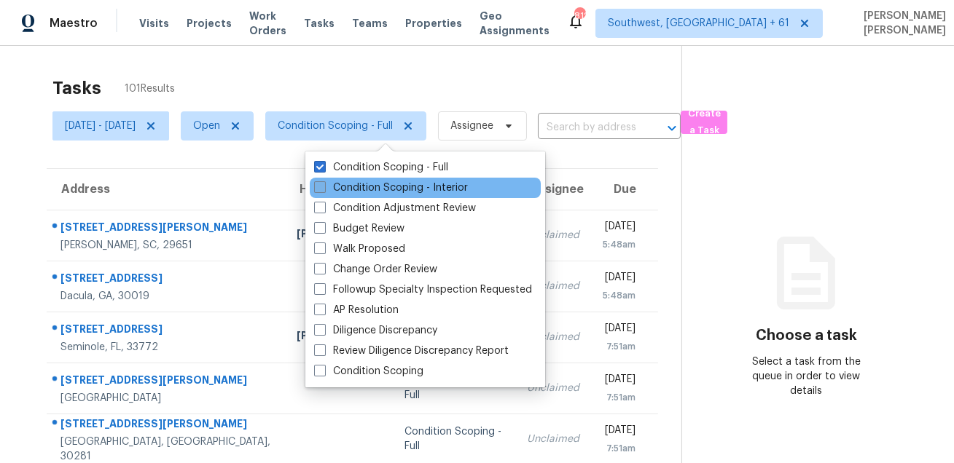
click at [365, 186] on label "Condition Scoping - Interior" at bounding box center [391, 188] width 154 height 15
click at [324, 186] on input "Condition Scoping - Interior" at bounding box center [318, 185] width 9 height 9
checkbox input "true"
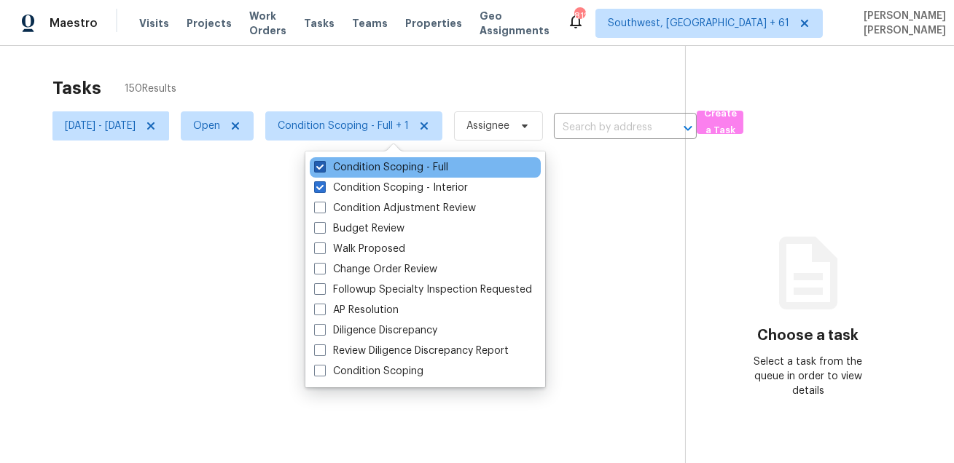
click at [378, 167] on label "Condition Scoping - Full" at bounding box center [381, 167] width 134 height 15
click at [324, 167] on input "Condition Scoping - Full" at bounding box center [318, 164] width 9 height 9
checkbox input "false"
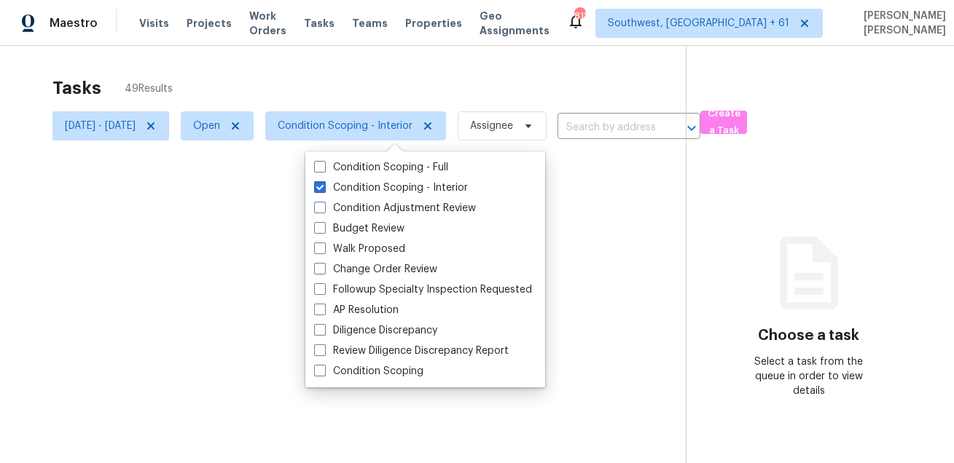
click at [430, 88] on div at bounding box center [477, 231] width 954 height 463
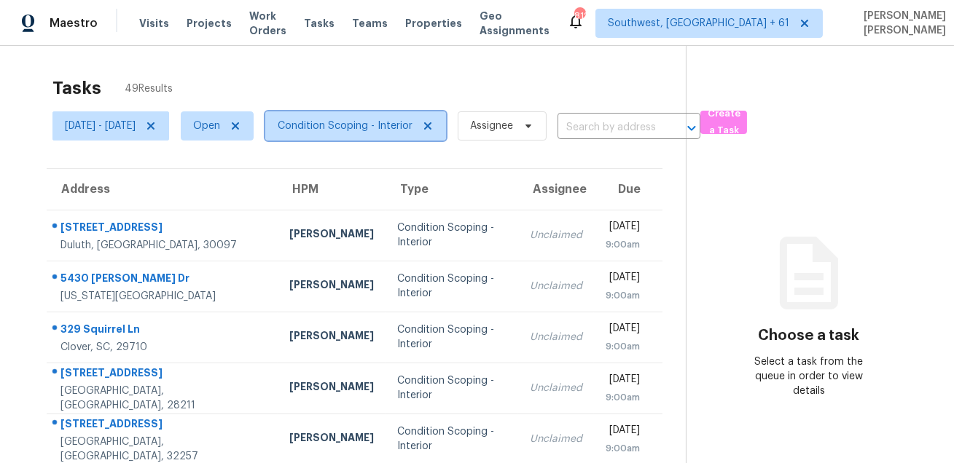
click at [350, 126] on span "Condition Scoping - Interior" at bounding box center [345, 126] width 135 height 15
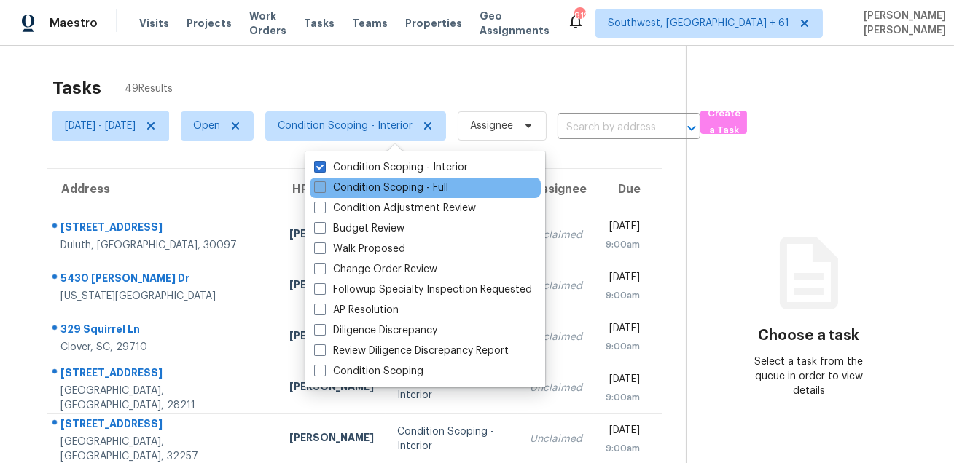
click at [348, 189] on label "Condition Scoping - Full" at bounding box center [381, 188] width 134 height 15
click at [324, 189] on input "Condition Scoping - Full" at bounding box center [318, 185] width 9 height 9
checkbox input "true"
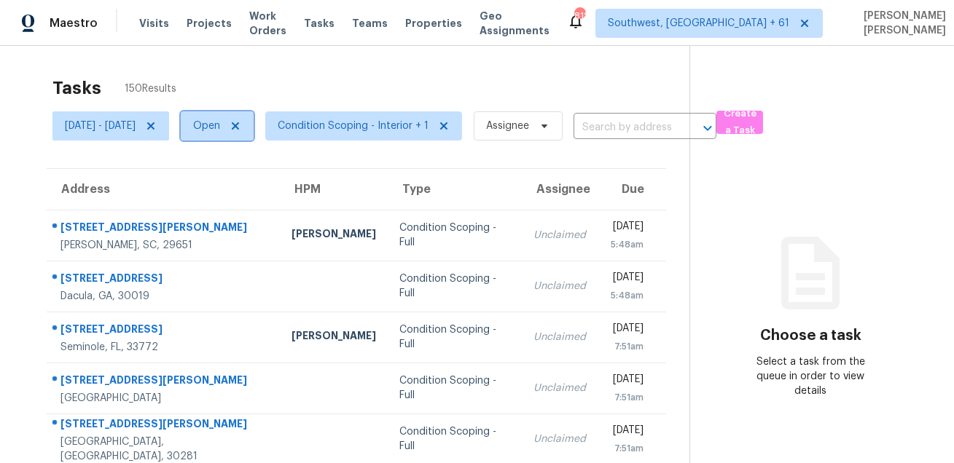
click at [248, 136] on span "Open" at bounding box center [217, 125] width 73 height 29
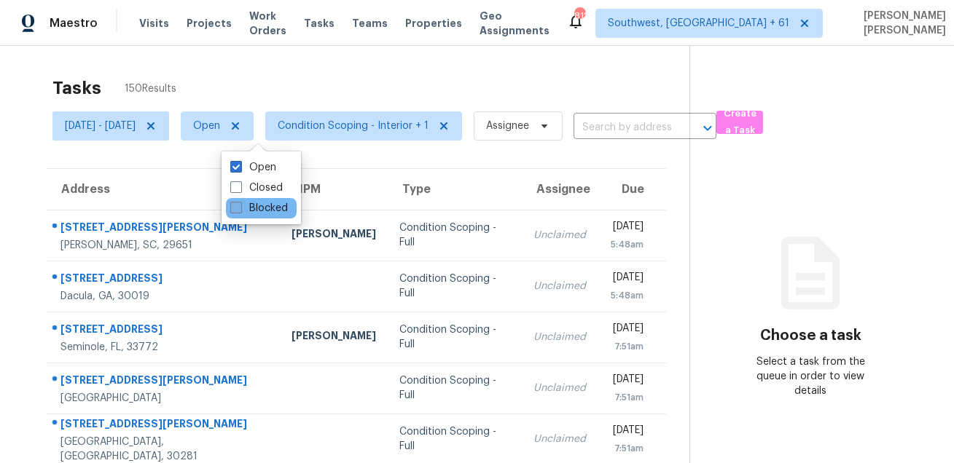
click at [256, 208] on label "Blocked" at bounding box center [259, 208] width 58 height 15
click at [240, 208] on input "Blocked" at bounding box center [234, 205] width 9 height 9
checkbox input "true"
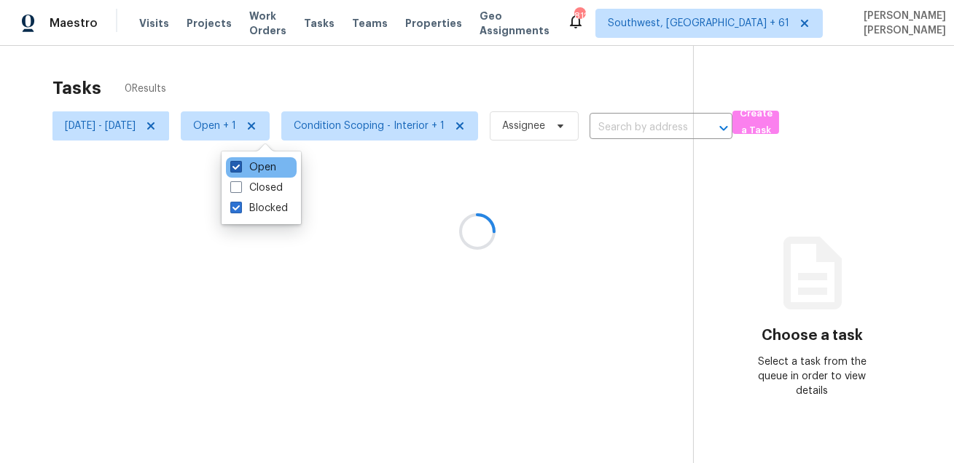
click at [252, 162] on label "Open" at bounding box center [253, 167] width 46 height 15
click at [240, 162] on input "Open" at bounding box center [234, 164] width 9 height 9
checkbox input "false"
click at [188, 127] on div at bounding box center [477, 231] width 954 height 463
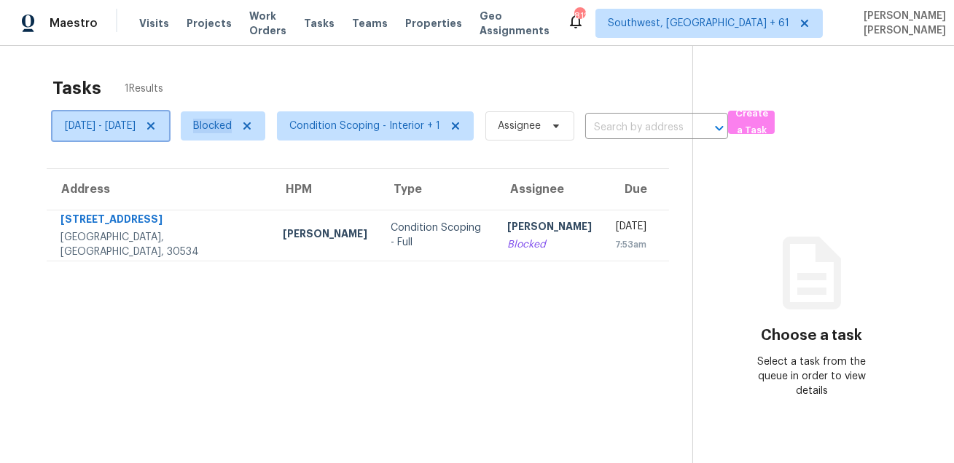
click at [157, 127] on icon at bounding box center [151, 126] width 12 height 12
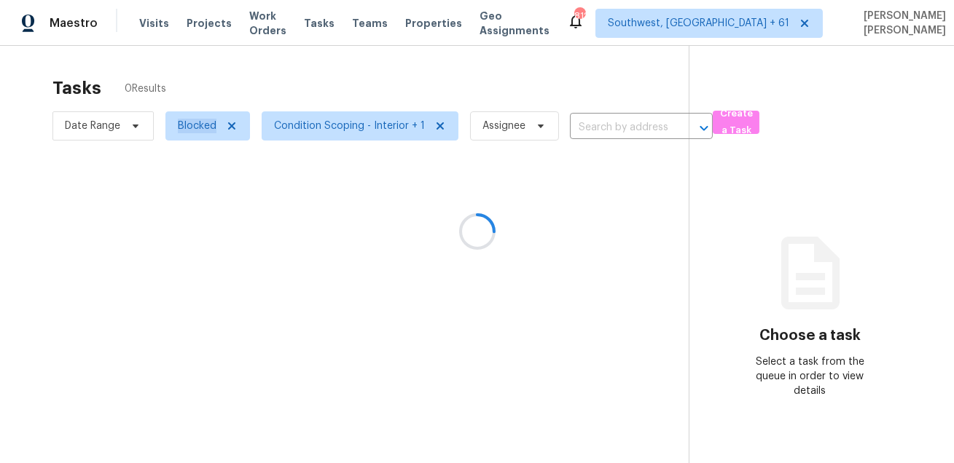
click at [289, 71] on div at bounding box center [477, 231] width 954 height 463
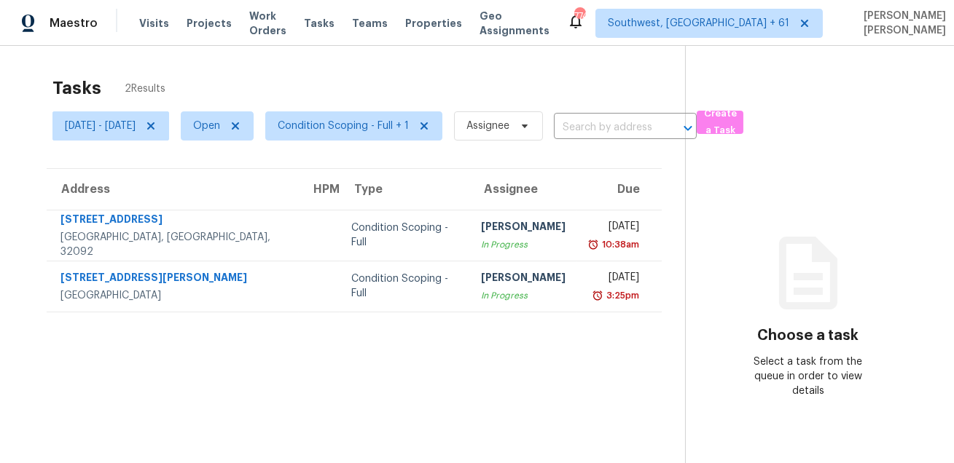
click at [546, 332] on section "Tasks 2 Results [DATE] - [DATE] Open Condition Scoping - Full + 1 Assignee ​ Cr…" at bounding box center [354, 289] width 662 height 440
